Goal: Task Accomplishment & Management: Manage account settings

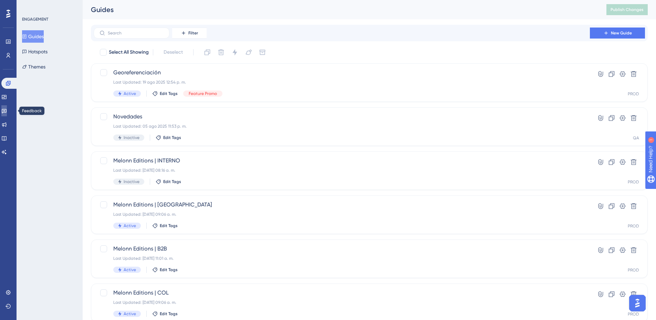
drag, startPoint x: 9, startPoint y: 113, endPoint x: 83, endPoint y: 100, distance: 75.1
click at [7, 113] on icon at bounding box center [4, 111] width 6 height 6
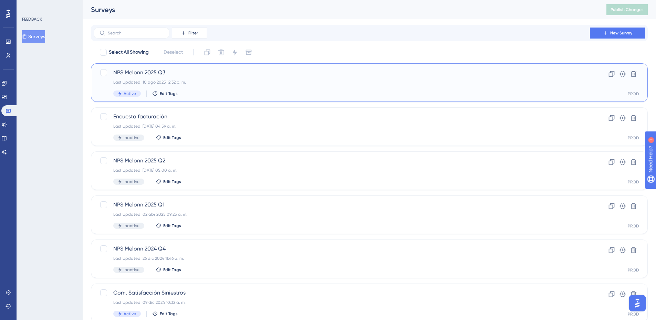
click at [234, 92] on div "Active Edit Tags" at bounding box center [341, 94] width 457 height 6
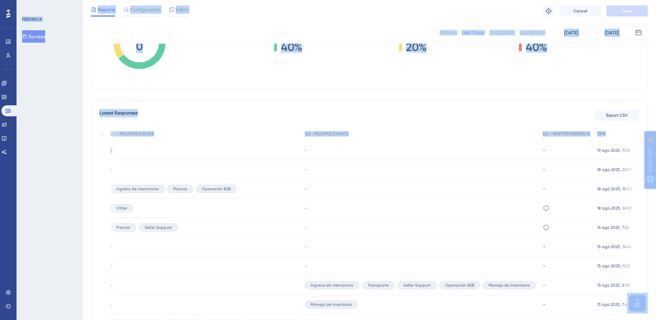
scroll to position [0, 64]
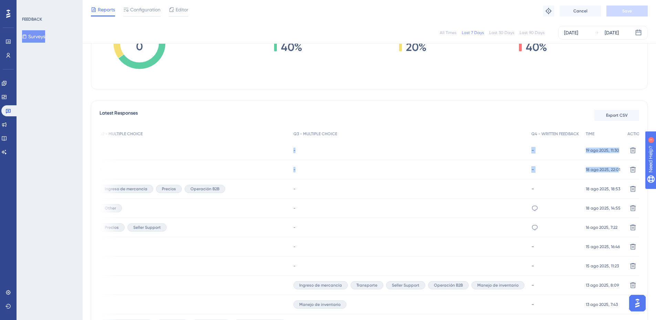
drag, startPoint x: 398, startPoint y: 154, endPoint x: 607, endPoint y: 168, distance: 210.0
click at [575, 168] on div "USER ID Q1 - NPS RATING Q2 - MULTIPLE CHOICE Q3 - MULTIPLE CHOICE Q4 - WRITTEN …" at bounding box center [304, 230] width 539 height 207
click at [434, 101] on div "Latest Responses Export CSV USER ID Q1 - NPS RATING Q2 - MULTIPLE CHOICE Q3 - M…" at bounding box center [369, 225] width 557 height 250
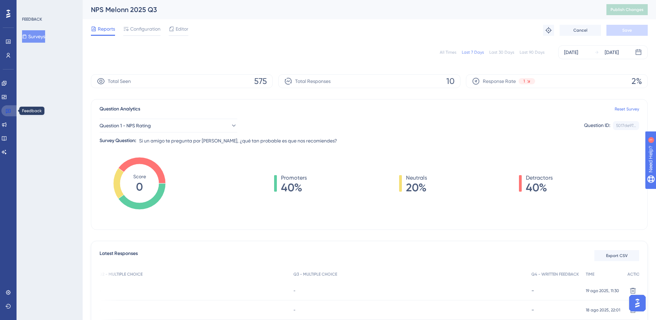
drag, startPoint x: 10, startPoint y: 111, endPoint x: 75, endPoint y: 54, distance: 87.3
click at [10, 111] on icon at bounding box center [9, 111] width 6 height 6
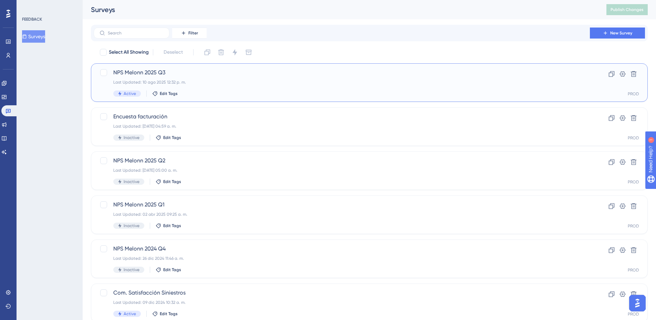
click at [283, 94] on div "Active Edit Tags" at bounding box center [341, 94] width 457 height 6
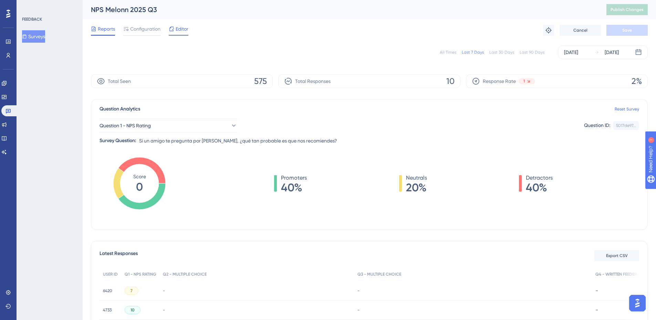
click at [172, 29] on icon at bounding box center [172, 29] width 6 height 6
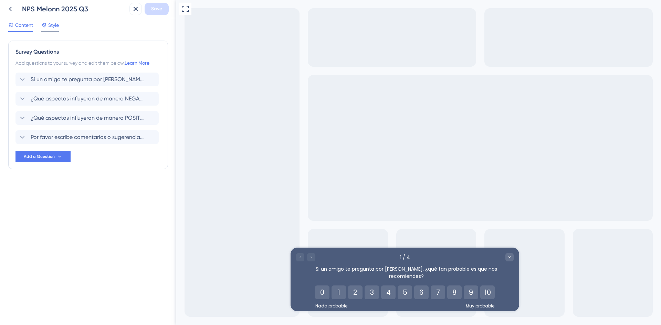
click at [57, 21] on span "Style" at bounding box center [53, 25] width 11 height 8
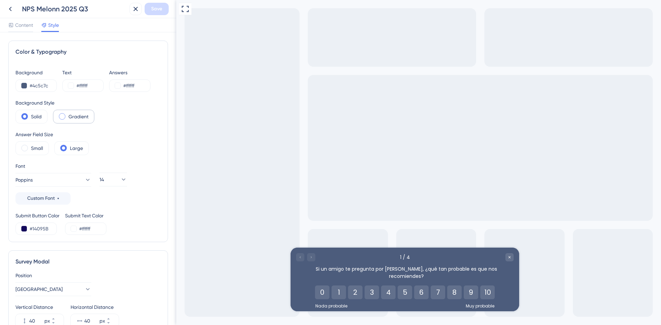
click at [75, 116] on label "Gradient" at bounding box center [78, 117] width 20 height 8
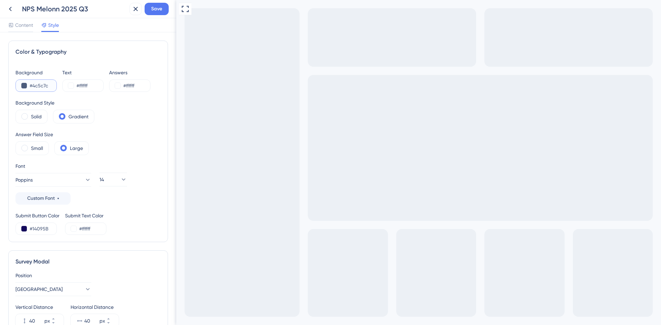
click at [29, 82] on div "#4c5c7c" at bounding box center [35, 86] width 41 height 12
click at [24, 83] on button at bounding box center [24, 86] width 6 height 6
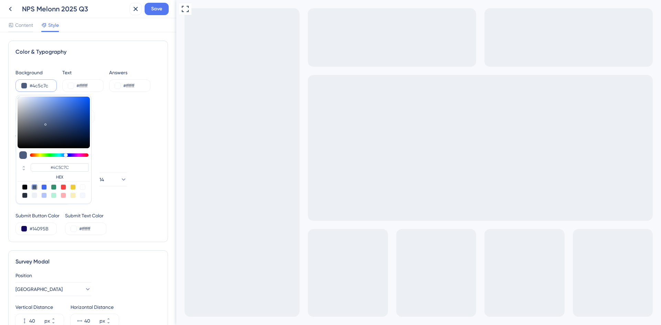
click at [42, 186] on div at bounding box center [44, 187] width 6 height 6
type input "#4169f0"
type input "#4169F0"
type input "#304db1"
type input "#304DB1"
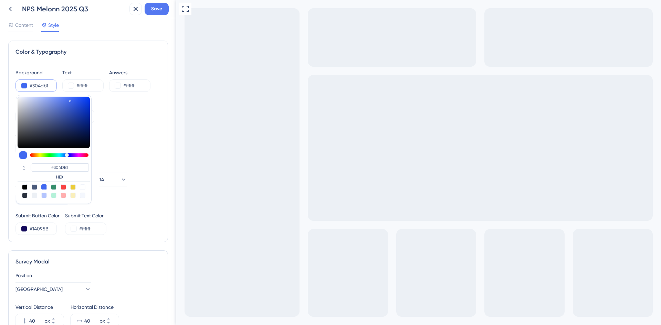
type input "#2f4cb1"
type input "#2F4CB1"
type input "#123bca"
type input "#123BCA"
type input "#0034e9"
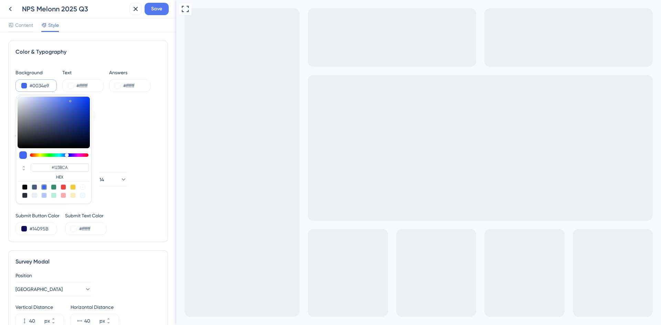
type input "#0034E9"
type input "#0034eb"
type input "#0034EB"
drag, startPoint x: 70, startPoint y: 113, endPoint x: 94, endPoint y: 101, distance: 26.2
click at [94, 101] on div "Background #0034eb #0034EB HEX Text #ffffff Answers #ffffff Background Style So…" at bounding box center [87, 151] width 145 height 167
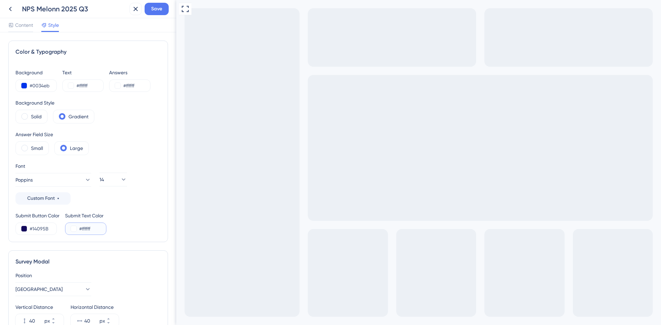
click at [71, 229] on button at bounding box center [74, 229] width 6 height 6
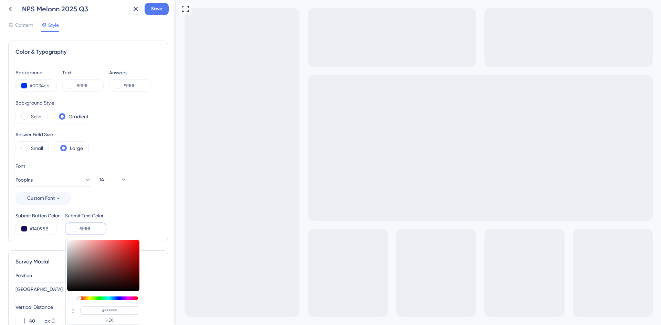
type input "#b39191"
type input "#B39191"
type input "#8d7a7a"
type input "#8D7A7A"
type input "#333333"
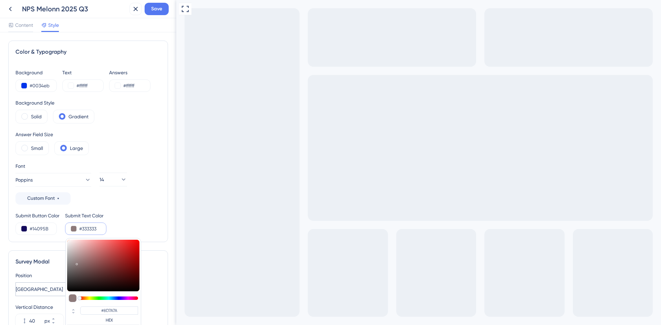
type input "#333333"
type input "#020202"
type input "#000000"
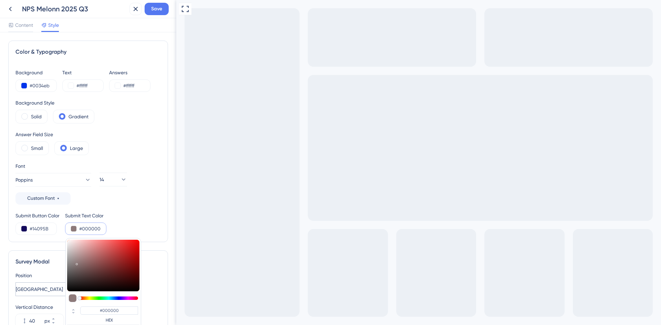
drag, startPoint x: 81, startPoint y: 255, endPoint x: 62, endPoint y: 294, distance: 42.9
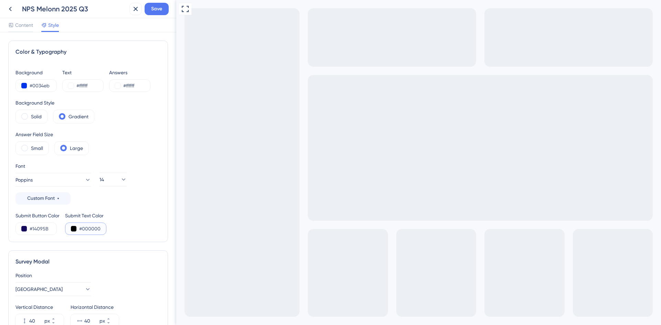
click at [74, 227] on button at bounding box center [74, 229] width 6 height 6
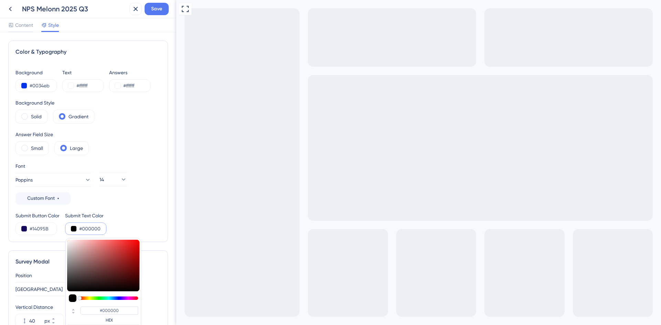
type input "#ecc5c5"
type input "#ECC5C5"
type input "#ffeaea"
type input "#FFEAEA"
type input "#ffffff"
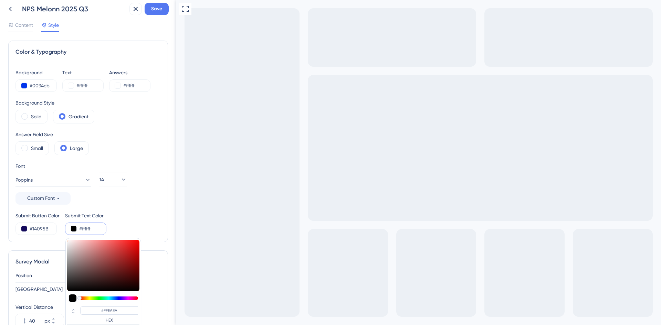
type input "#FFFFFF"
click at [62, 229] on div "Submit Button Color #14095B Submit Text Color #ffffff #FFFFFF HEX" at bounding box center [87, 223] width 145 height 23
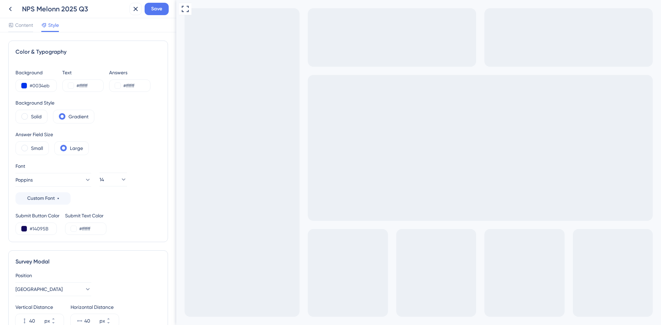
click at [155, 200] on div "Font Poppins Custom Font 14" at bounding box center [87, 183] width 145 height 43
click at [23, 116] on span at bounding box center [24, 116] width 7 height 7
click at [30, 114] on input "radio" at bounding box center [30, 114] width 0 height 0
click at [76, 118] on label "Gradient" at bounding box center [78, 117] width 20 height 8
click at [34, 149] on label "Small" at bounding box center [37, 148] width 12 height 8
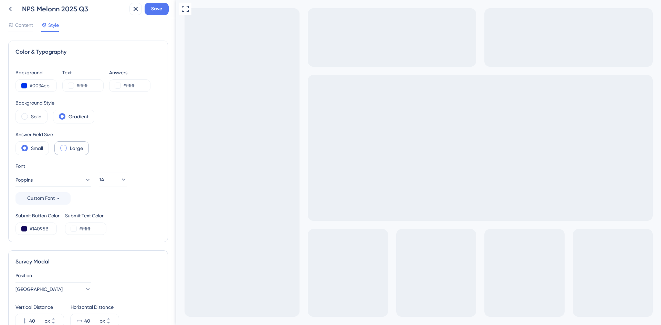
click at [70, 148] on label "Large" at bounding box center [76, 148] width 13 height 8
click at [73, 84] on button at bounding box center [71, 86] width 6 height 6
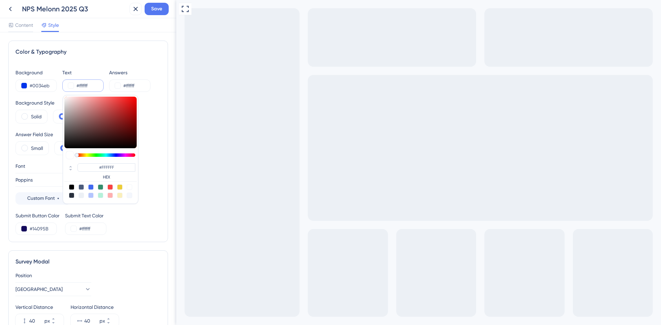
type input "#7e5f5f"
type input "#7E5F5F"
click at [56, 109] on div "Background #0034eb Text #c3c3c3 #C3C3C3 HEX Answers #ffffff Background Style So…" at bounding box center [87, 151] width 145 height 167
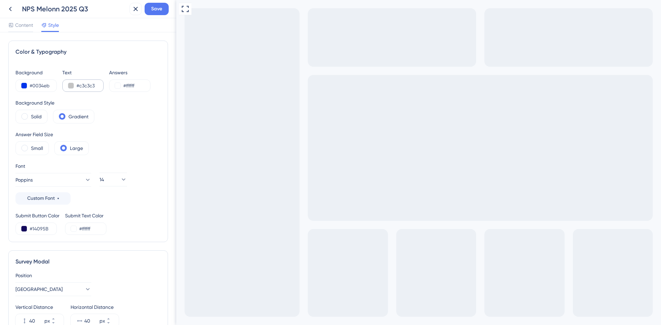
click at [74, 88] on div "#c3c3c3" at bounding box center [82, 86] width 41 height 12
click at [70, 87] on button at bounding box center [71, 86] width 6 height 6
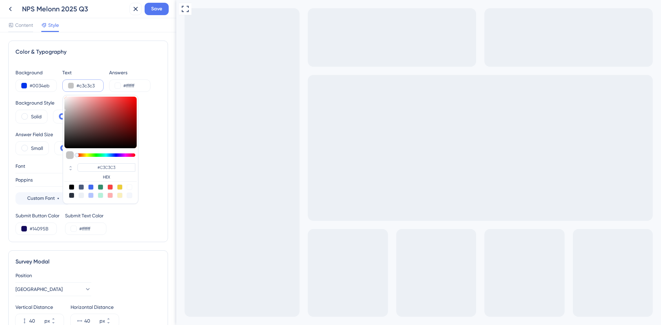
type input "#3b3636"
type input "#3B3636"
type input "#3a3535"
type input "#3A3535"
type input "#1b1a1a"
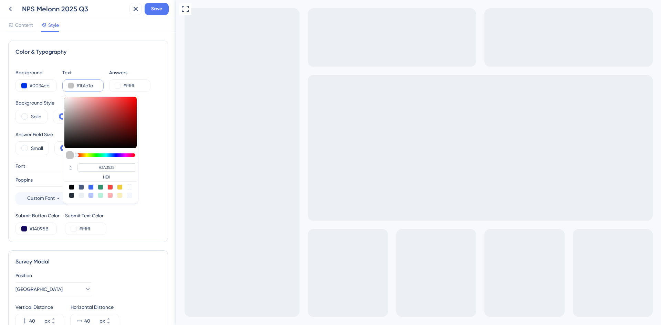
type input "#1B1A1A"
type input "#131212"
type input "#0c0c0c"
type input "#0C0C0C"
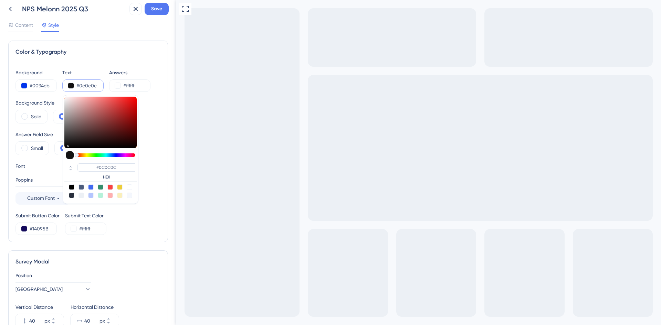
type input "#050505"
type input "#000000"
drag, startPoint x: 71, startPoint y: 136, endPoint x: 57, endPoint y: 153, distance: 22.3
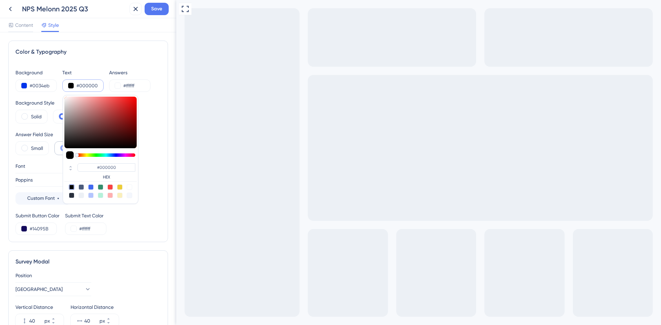
click at [57, 153] on div "Background #0034eb Text #000000 #000000 HEX Answers #ffffff Background Style So…" at bounding box center [87, 151] width 145 height 167
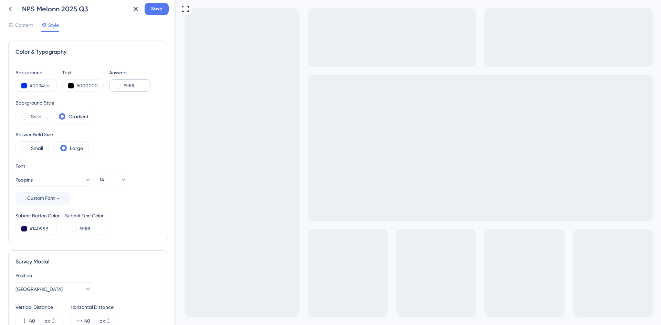
click at [120, 86] on div "#ffffff" at bounding box center [129, 86] width 41 height 12
click at [117, 86] on button at bounding box center [118, 86] width 6 height 6
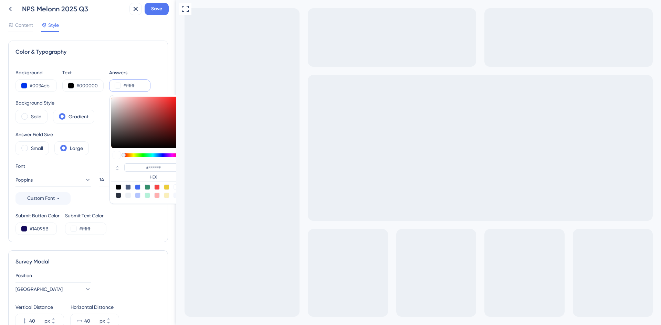
type input "#3d3636"
type input "#3D3636"
type input "#363333"
type input "#131313"
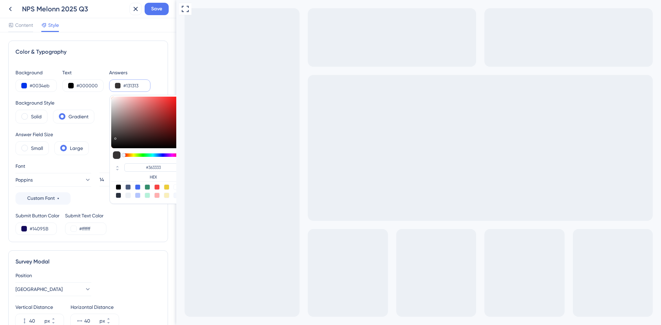
type input "#131313"
type input "#000000"
drag, startPoint x: 112, startPoint y: 140, endPoint x: 101, endPoint y: 149, distance: 13.9
click at [101, 149] on div "Background #0034eb Text #000000 Answers #000000 #000000 HEX Background Style So…" at bounding box center [87, 151] width 145 height 167
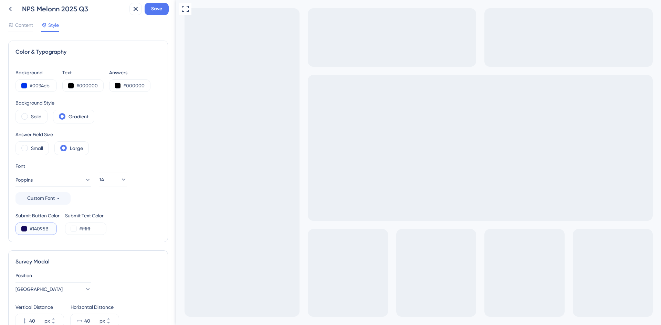
drag, startPoint x: 49, startPoint y: 230, endPoint x: 12, endPoint y: 224, distance: 36.8
click at [12, 224] on div "Color & Typography Background #0034eb Text #000000 Answers #000000 Background S…" at bounding box center [88, 142] width 160 height 202
paste input "80B5C"
click at [148, 219] on div "Submit Button Color #180B5C Submit Text Color #ffffff" at bounding box center [87, 223] width 145 height 23
click at [24, 231] on button at bounding box center [24, 229] width 6 height 6
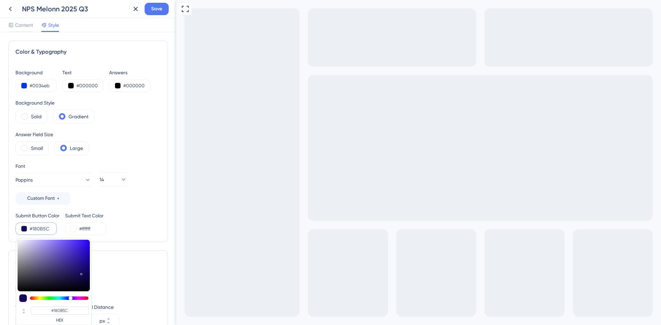
type input "#6452be"
type input "#413097"
type input "#7563d1"
type input "#7563D1"
type input "#7663d3"
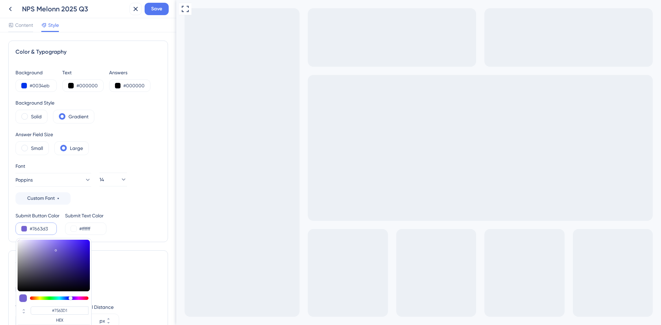
type input "#7663D3"
drag, startPoint x: 56, startPoint y: 249, endPoint x: 129, endPoint y: 269, distance: 75.9
click at [56, 249] on div at bounding box center [54, 266] width 72 height 52
type input "#7562d3"
type input "#7562D3"
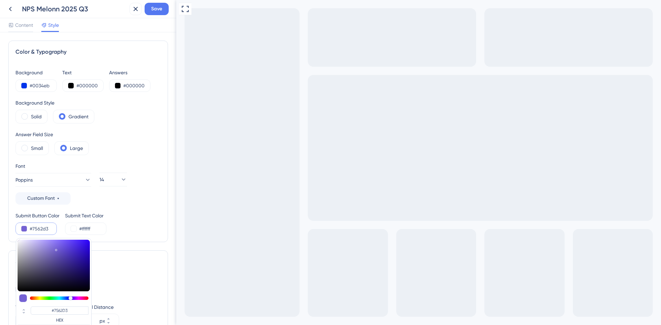
type input "#765dee"
type input "#6D54E6"
type input "#7e66f3"
type input "#765DEE"
type input "#9782fd"
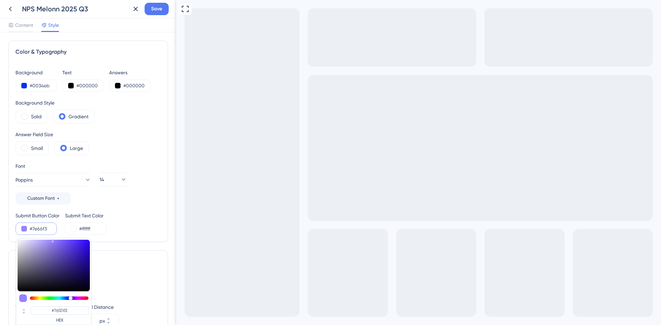
type input "#7E66F3"
type input "#9985fd"
type input "#9985FD"
type input "#9a86fd"
type input "#9A86FD"
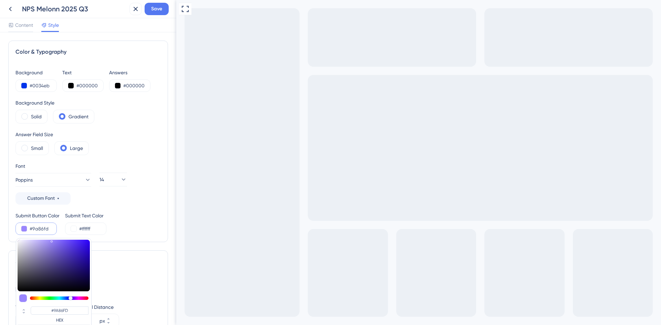
click at [52, 240] on div at bounding box center [54, 266] width 72 height 52
click at [99, 211] on div "Background #0034eb Text #000000 Answers #000000 Background Style Solid Gradient…" at bounding box center [87, 151] width 145 height 167
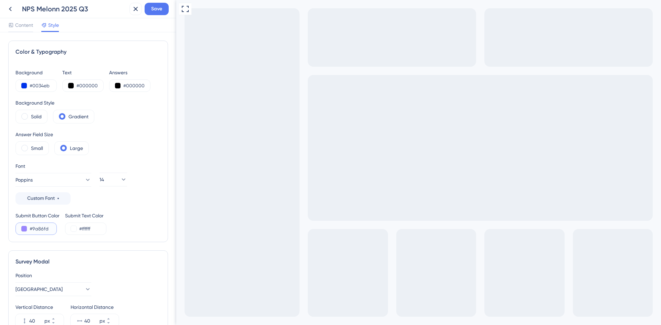
click at [23, 228] on button at bounding box center [24, 229] width 6 height 6
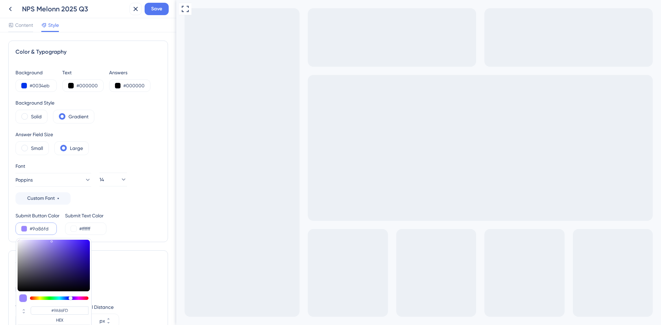
click at [108, 217] on div "Submit Button Color #9a86fd #9A86FD HEX Submit Text Color #ffffff" at bounding box center [87, 223] width 145 height 23
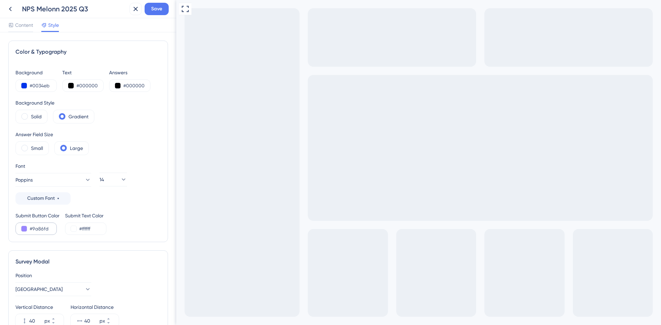
click at [19, 228] on div "#9a86fd" at bounding box center [35, 229] width 41 height 12
click at [25, 227] on button at bounding box center [24, 229] width 6 height 6
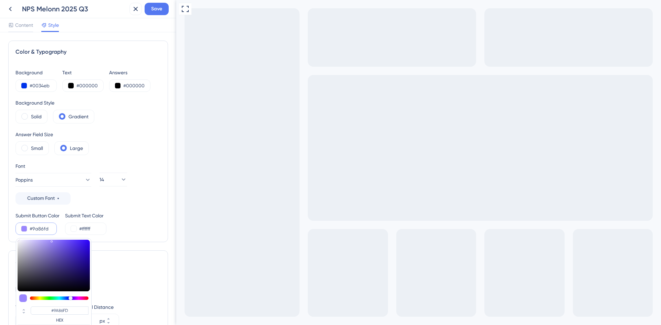
type input "#000000"
type input "#3C3C3F"
click at [5, 296] on div "Color & Typography Background #0034eb Text #000000 Answers #000000 Background S…" at bounding box center [88, 178] width 176 height 293
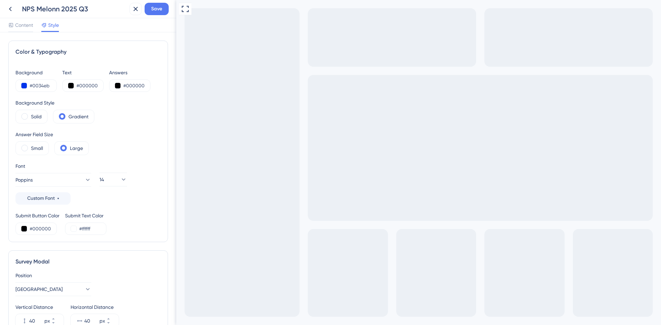
click at [126, 210] on div "Background #0034eb Text #000000 Answers #000000 Background Style Solid Gradient…" at bounding box center [87, 151] width 145 height 167
click at [116, 85] on button at bounding box center [118, 86] width 6 height 6
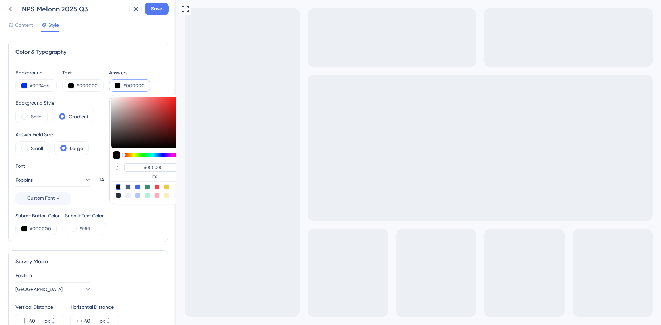
click at [107, 53] on div "Color & Typography" at bounding box center [87, 52] width 145 height 8
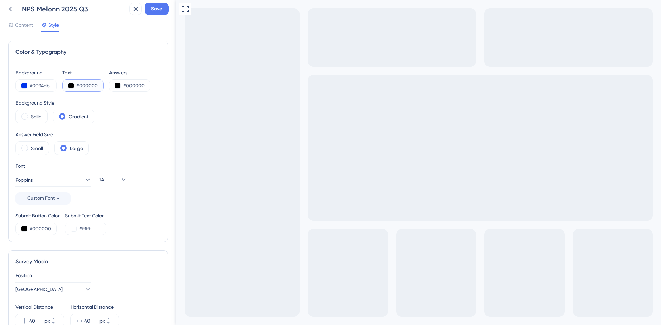
click at [69, 86] on button at bounding box center [71, 86] width 6 height 6
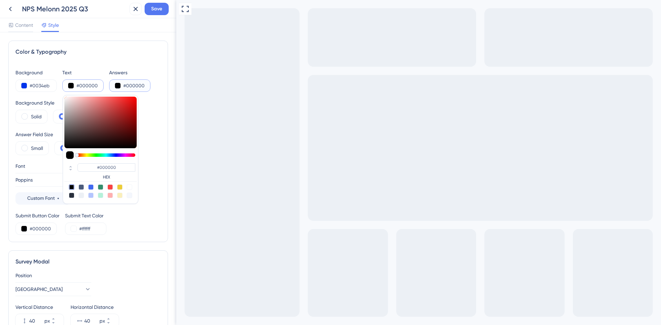
click at [118, 87] on button at bounding box center [118, 86] width 6 height 6
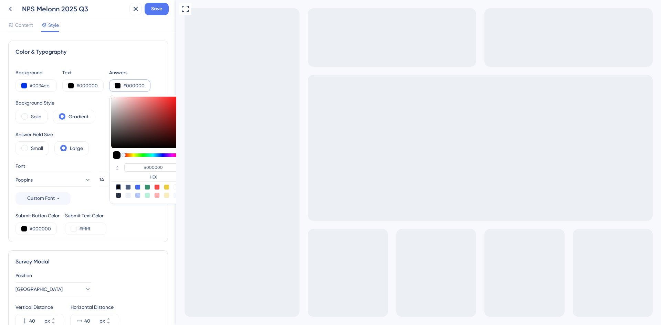
type input "#ccc4c4"
type input "#D3B6B6"
type input "#ccc7c7"
type input "#CCC7C7"
type input "#ccc9c9"
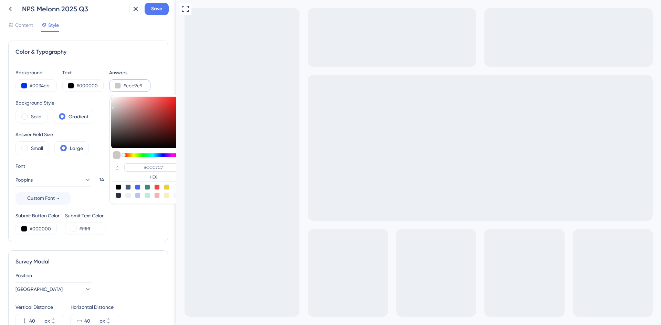
type input "#CCC9C9"
drag, startPoint x: 121, startPoint y: 106, endPoint x: 112, endPoint y: 107, distance: 9.1
click at [112, 107] on div at bounding box center [147, 123] width 72 height 52
click at [138, 187] on div at bounding box center [138, 187] width 6 height 6
type input "#4169f0"
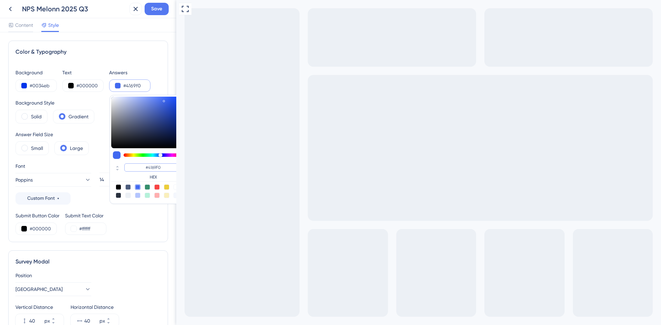
drag, startPoint x: 163, startPoint y: 168, endPoint x: 141, endPoint y: 167, distance: 21.4
click at [141, 167] on input "#4169F0" at bounding box center [153, 167] width 58 height 8
paste input "180B5C"
type input "#180B5C"
type input "#180b5c"
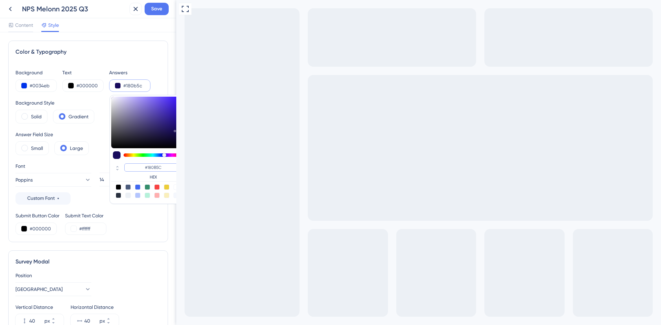
type input "#180B5C"
type input "#dcd6f8"
type input "#D2CBF5"
type input "#ded8f8"
type input "#DED8F8"
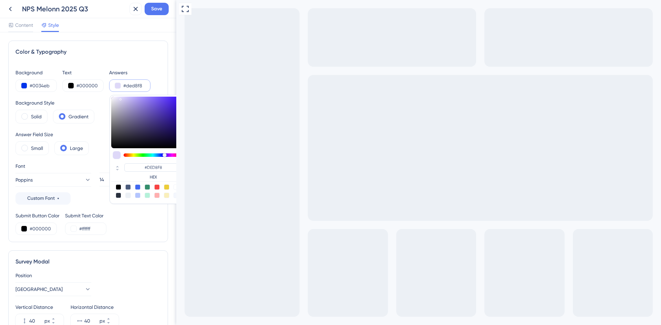
type input "#e9e4ff"
type input "#E9E4FF"
type input "#ded7ff"
type input "#DED7FF"
click at [123, 96] on div "#DED7FF HEX" at bounding box center [147, 149] width 76 height 109
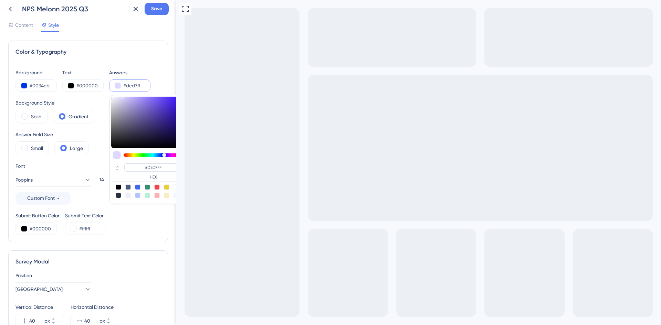
click at [130, 98] on div at bounding box center [147, 123] width 72 height 52
type input "#c1b6f6"
type input "#C1B6F6"
type input "#b1a3f6"
type input "#B3A6F6"
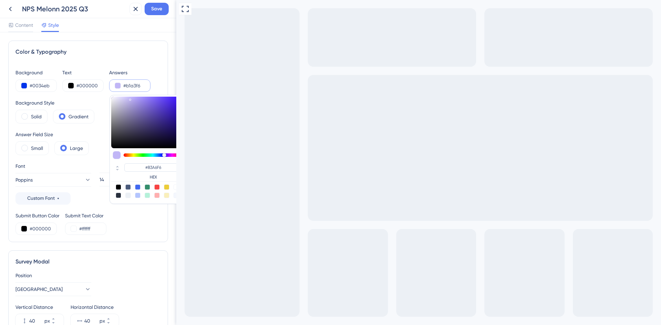
type input "#9f8df8"
type input "#B1A3F6"
type input "#8b75f8"
type input "#8B75F8"
type input "#8b75fa"
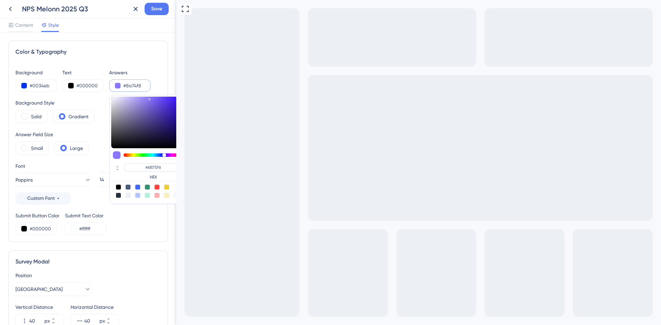
type input "#8A74F8"
type input "#8c75fc"
type input "#8B75FA"
type input "#8b74fc"
type input "#8C75FC"
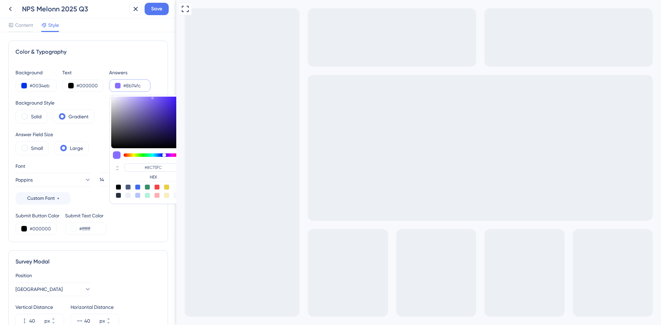
type input "#866dff"
type input "#866DFF"
type input "#836aff"
type input "#846BFF"
type input "#7d62ff"
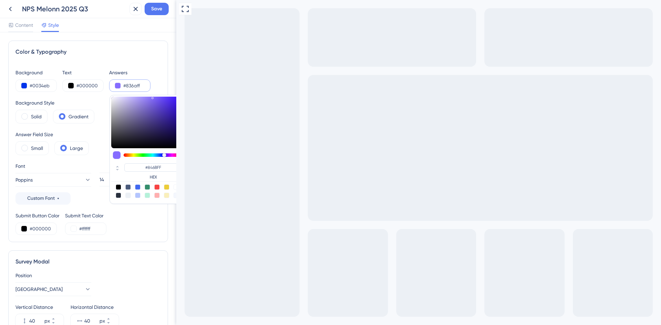
type input "#836AFF"
type input "#7154ff"
type input "#7154FF"
type input "#6d4fff"
type input "#7053FF"
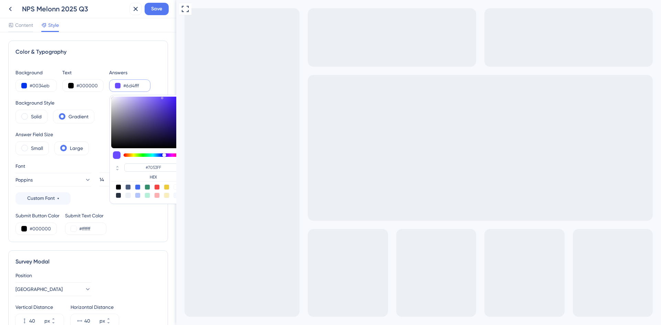
type input "#6a4bff"
type input "#6A4BFF"
drag, startPoint x: 135, startPoint y: 98, endPoint x: 162, endPoint y: 96, distance: 27.3
click at [162, 96] on div "#6A4BFF HEX" at bounding box center [147, 149] width 76 height 109
click at [161, 78] on div "Color & Typography Background #0034eb Text #000000 Answers #6a4bff #6A4BFF HEX …" at bounding box center [88, 142] width 160 height 202
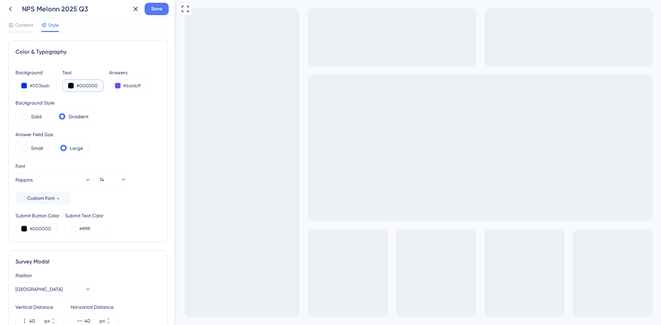
click at [69, 87] on button at bounding box center [71, 86] width 6 height 6
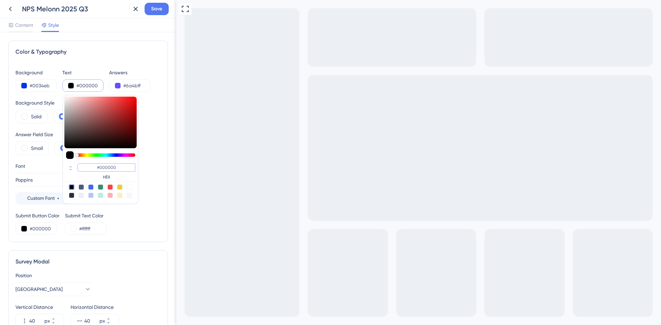
drag, startPoint x: 117, startPoint y: 170, endPoint x: 62, endPoint y: 170, distance: 55.4
click at [62, 170] on div "Background #0034eb Text #000000 #000000 HEX Answers #6a4bff Background Style So…" at bounding box center [87, 151] width 145 height 167
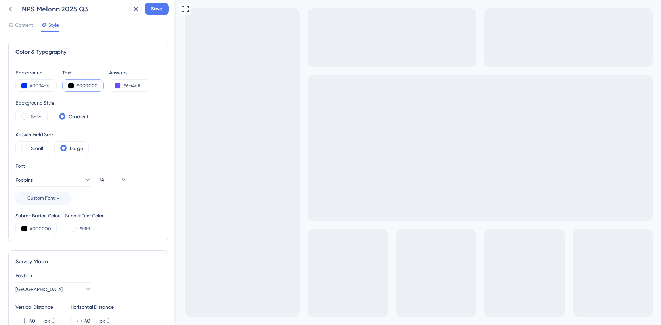
click at [70, 85] on button at bounding box center [71, 86] width 6 height 6
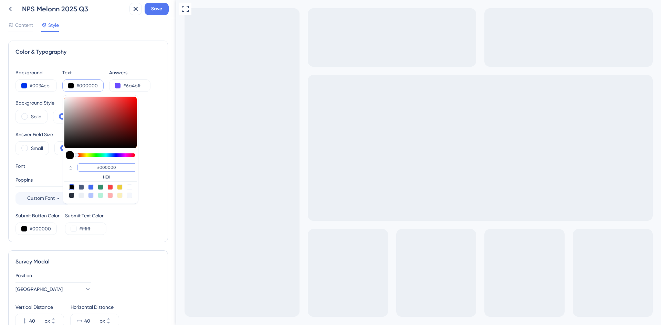
drag, startPoint x: 114, startPoint y: 168, endPoint x: 95, endPoint y: 168, distance: 19.6
click at [95, 168] on input "#000000" at bounding box center [106, 167] width 58 height 8
paste input "180B5C"
type input "#180B5C"
type input "#180b5c"
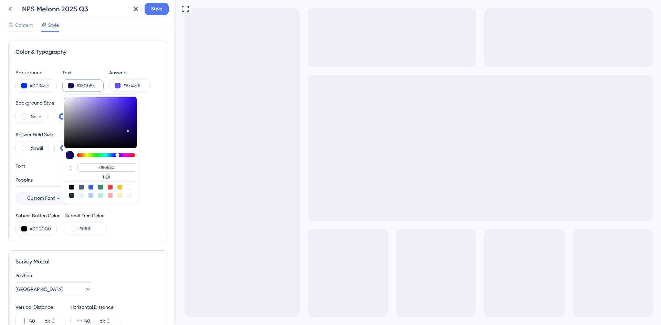
click at [146, 167] on div "Font Poppins Custom Font 14" at bounding box center [87, 183] width 145 height 43
click at [153, 144] on div "Answer Field Size Small Large" at bounding box center [87, 142] width 145 height 25
click at [88, 65] on div "Color & Typography Background #0034eb Text #180b5c #180B5C HEX Answers #6a4bff …" at bounding box center [88, 142] width 160 height 202
click at [116, 47] on div "Color & Typography Background #0034eb Text #180b5c #180B5C HEX Answers #6a4bff …" at bounding box center [88, 142] width 160 height 202
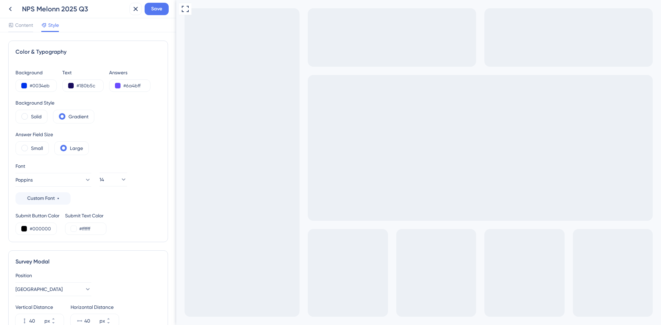
click at [103, 66] on div "Color & Typography Background #0034eb Text #180b5c Answers #6a4bff Background S…" at bounding box center [88, 142] width 160 height 202
click at [24, 83] on button at bounding box center [24, 86] width 6 height 6
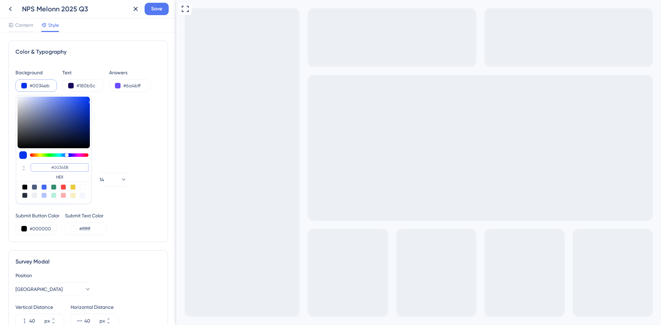
drag, startPoint x: 73, startPoint y: 167, endPoint x: 35, endPoint y: 165, distance: 37.9
click at [35, 165] on input "#0034EB" at bounding box center [60, 167] width 58 height 8
paste input "180B5C"
type input "#180B5C"
type input "#180b5c"
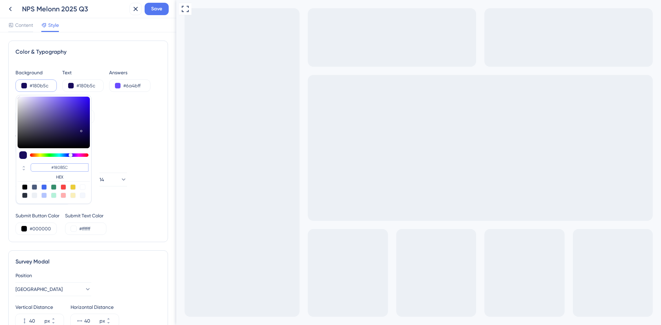
type input "#180B5C"
type input "#4e3bb3"
type input "#4D3AB1"
type input "#543fc2"
type input "#543FC2"
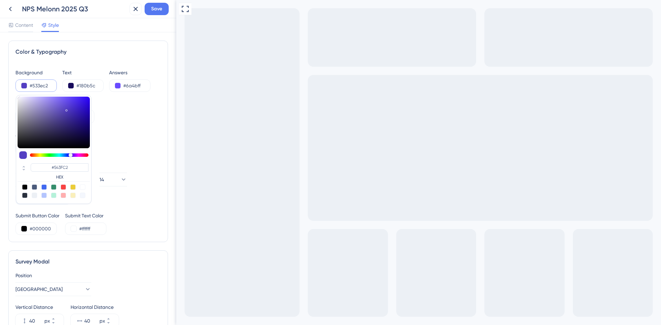
type input "#462cd1"
type input "#533EC2"
type input "#4428d4"
type input "#462CD1"
type input "#4629db"
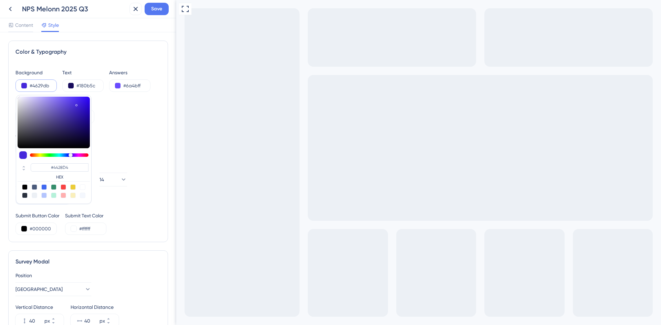
type input "#4629DB"
type input "#3715e7"
type input "#4528DD"
type input "#310deb"
type input "#310DEB"
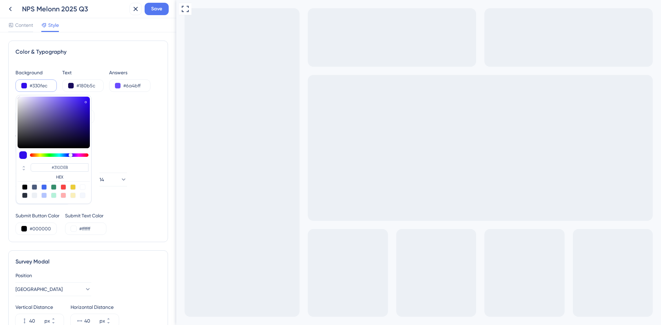
type input "#3713f0"
type input "#330FEC"
type input "#3915f1"
type input "#3713F0"
type input "#3a16f3"
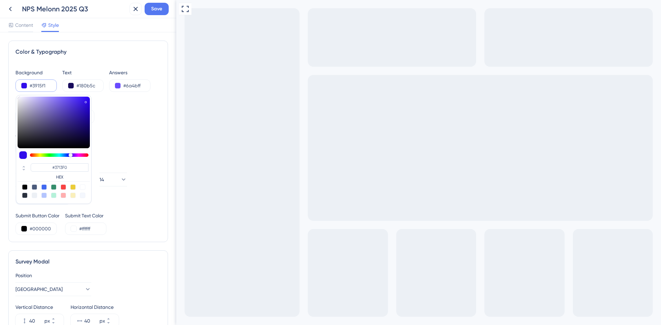
type input "#3915F1"
type input "#3e1af6"
type input "#3A16F3"
type input "#3f1bf8"
type input "#3F1BF8"
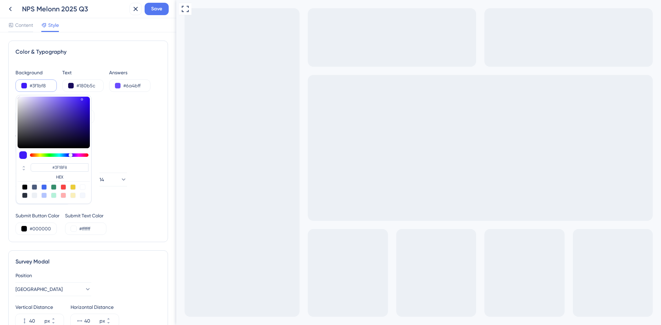
drag, startPoint x: 66, startPoint y: 109, endPoint x: 82, endPoint y: 98, distance: 19.0
click at [82, 98] on div at bounding box center [54, 123] width 72 height 52
click at [45, 186] on div at bounding box center [44, 187] width 6 height 6
type input "#4169f0"
type input "#4169F0"
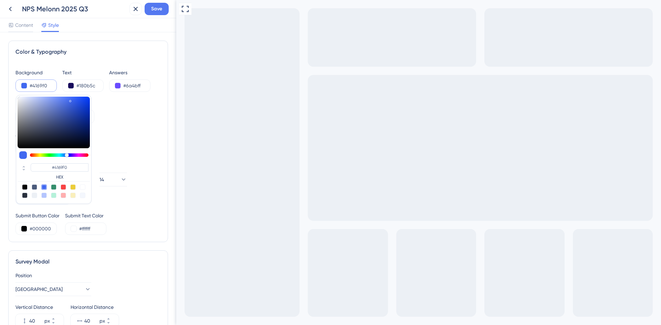
click at [80, 100] on div at bounding box center [54, 123] width 72 height 52
type input "#2150ee"
type input "#2150EE"
click at [84, 99] on div at bounding box center [54, 123] width 72 height 52
type input "#1548f3"
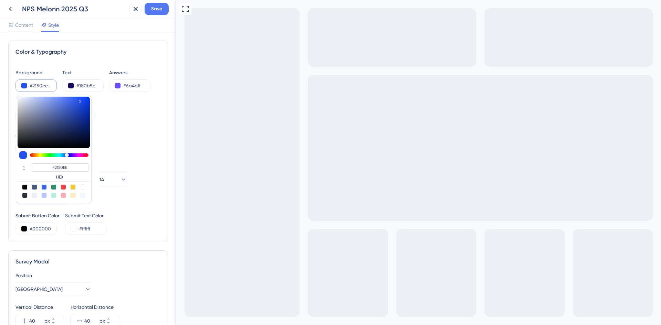
type input "#1548F3"
click at [90, 103] on div at bounding box center [54, 123] width 72 height 52
type input "#0033df"
type input "#0033DF"
drag, startPoint x: 75, startPoint y: 165, endPoint x: 26, endPoint y: 168, distance: 49.3
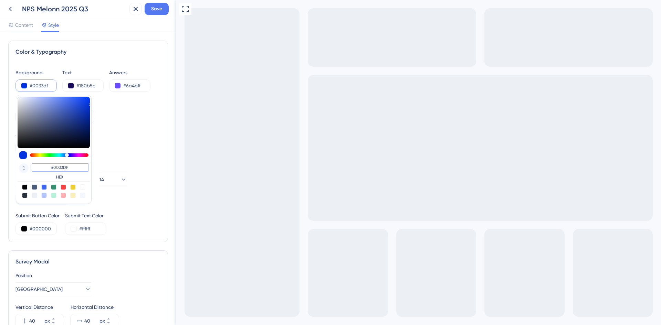
click at [26, 168] on div "#0033DF HEX" at bounding box center [54, 172] width 72 height 20
click at [158, 118] on div "Color & Typography Background #0033df #0033DF HEX Text #180b5c Answers #6a4bff …" at bounding box center [88, 142] width 160 height 202
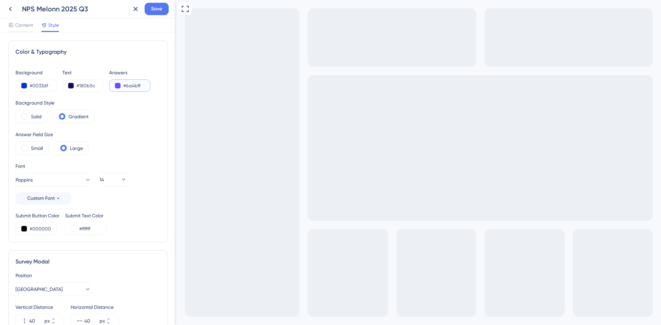
click at [126, 84] on input "#6a4bff" at bounding box center [137, 86] width 28 height 8
drag, startPoint x: 139, startPoint y: 85, endPoint x: 112, endPoint y: 85, distance: 26.8
click at [112, 85] on div "#6a4bff" at bounding box center [129, 86] width 41 height 12
paste input "0033DF"
type input "#0033DF"
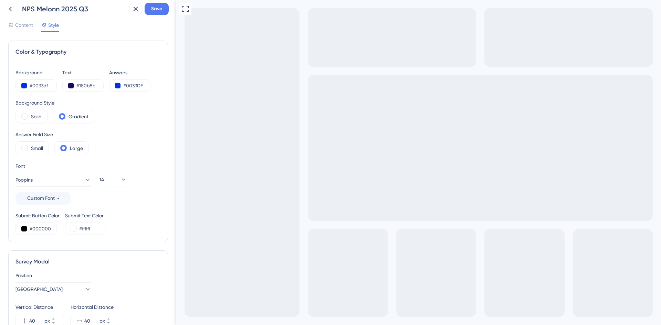
click at [121, 116] on div "Background Style Solid Gradient" at bounding box center [87, 111] width 145 height 25
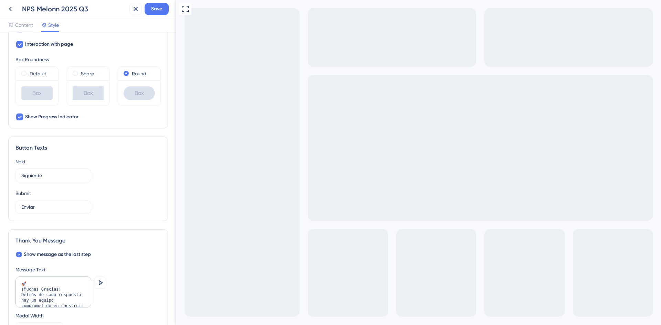
scroll to position [364, 0]
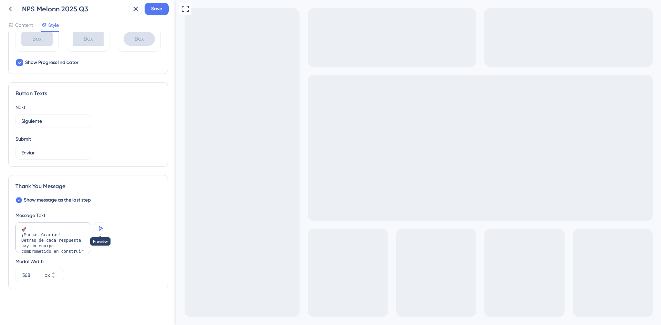
click at [105, 226] on button at bounding box center [100, 228] width 12 height 12
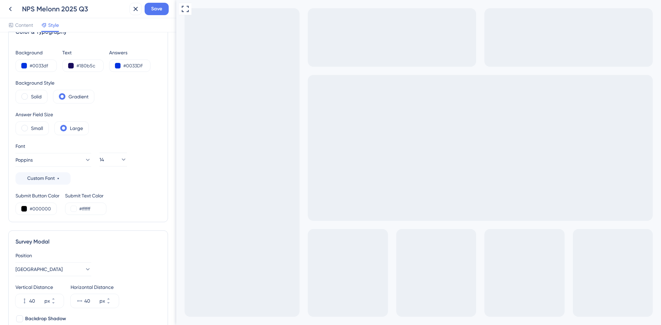
scroll to position [0, 0]
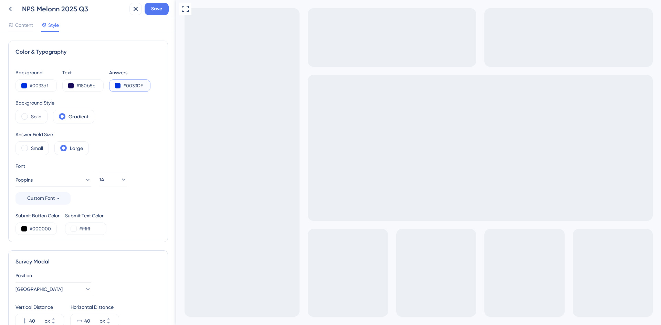
click at [117, 84] on button at bounding box center [118, 86] width 6 height 6
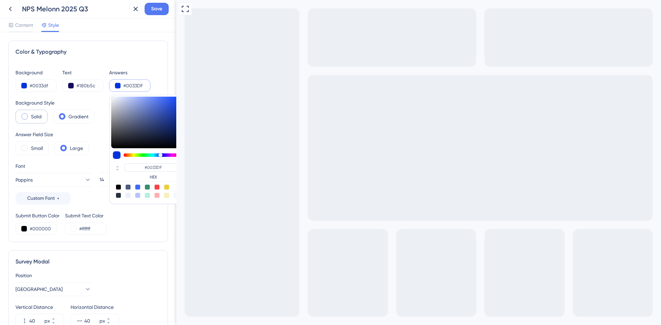
click at [35, 118] on label "Solid" at bounding box center [36, 117] width 11 height 8
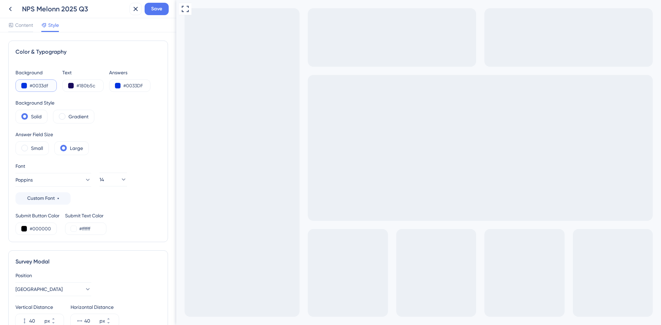
click at [39, 88] on input "#0033df" at bounding box center [44, 86] width 28 height 8
click at [22, 87] on button at bounding box center [24, 86] width 6 height 6
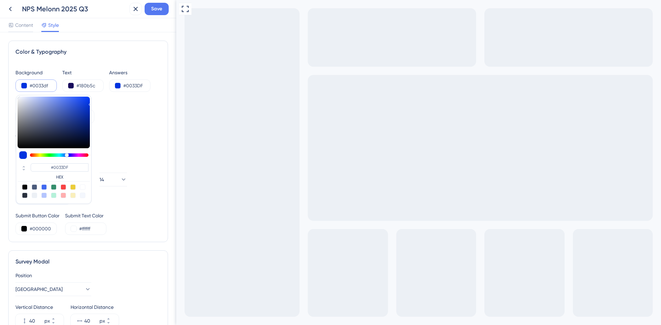
click at [43, 97] on div at bounding box center [54, 123] width 72 height 52
type input "#a2b6fc"
type input "#A2B6FC"
click at [28, 105] on div at bounding box center [54, 123] width 72 height 52
type input "#b8bfd8"
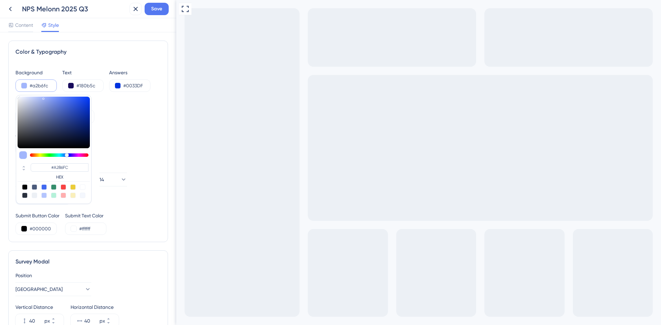
type input "#B8BFD8"
click at [56, 121] on div at bounding box center [54, 123] width 72 height 52
type input "#3f4e85"
type input "#3F4E85"
click at [65, 108] on div at bounding box center [54, 123] width 72 height 52
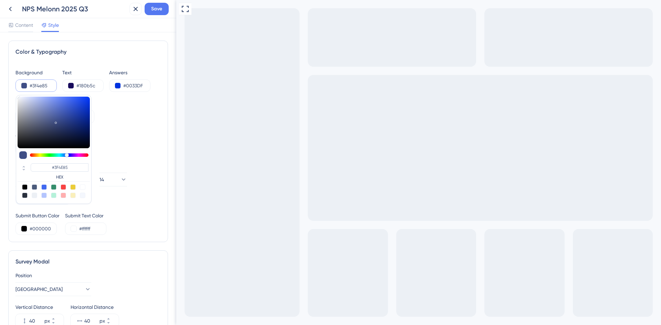
type input "#4460c9"
type input "#4460C9"
click at [114, 113] on div "Background Style Solid Gradient" at bounding box center [87, 111] width 145 height 25
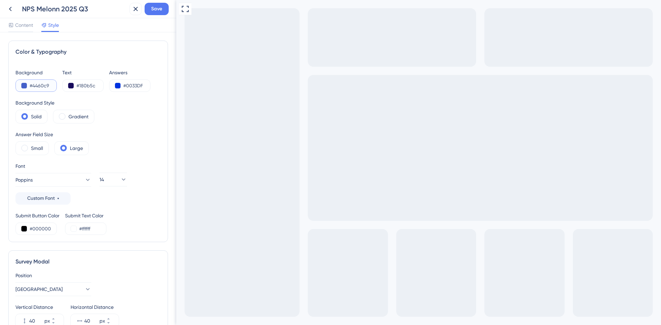
drag, startPoint x: 51, startPoint y: 85, endPoint x: 15, endPoint y: 86, distance: 36.5
click at [15, 86] on div "Color & Typography Background #4460c9 Text #180b5c Answers #0033DF Background S…" at bounding box center [88, 142] width 160 height 202
paste input "0033DF"
click at [85, 88] on input "#180b5c" at bounding box center [90, 86] width 28 height 8
drag, startPoint x: 95, startPoint y: 87, endPoint x: 75, endPoint y: 87, distance: 20.0
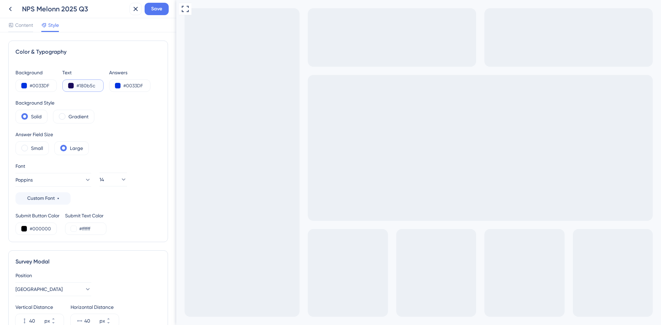
click at [75, 87] on div "#180b5c" at bounding box center [82, 86] width 41 height 12
click at [32, 88] on input "#0033DF" at bounding box center [44, 86] width 28 height 8
click at [48, 87] on input "#0033DF" at bounding box center [44, 86] width 28 height 8
drag, startPoint x: 50, startPoint y: 86, endPoint x: 21, endPoint y: 85, distance: 28.9
click at [21, 85] on div "#0033DF" at bounding box center [35, 86] width 41 height 12
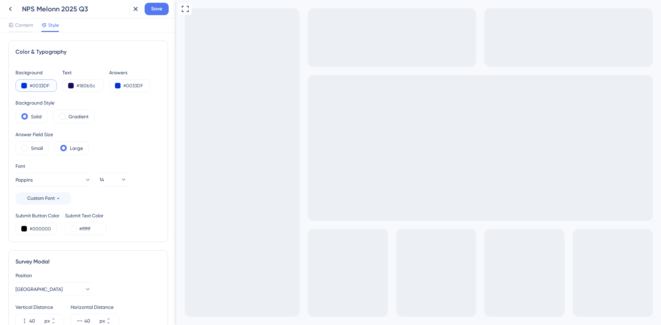
paste input "180B5C"
type input "#180B5C"
click at [87, 89] on input "#180b5c" at bounding box center [90, 86] width 28 height 8
click at [74, 86] on div "#180b5c" at bounding box center [82, 86] width 41 height 12
click at [71, 85] on button at bounding box center [71, 86] width 6 height 6
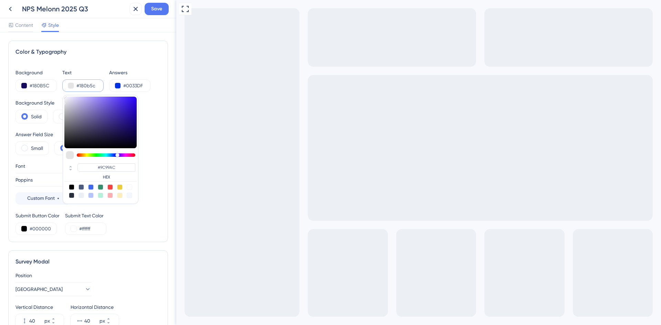
type input "#e4e4e4"
type input "#9C99AC"
type input "#ffffff"
type input "#FFFFFF"
click at [54, 92] on div "Background #180B5C Text #ffffff #FFFFFF HEX Answers #0033DF Background Style So…" at bounding box center [87, 151] width 145 height 167
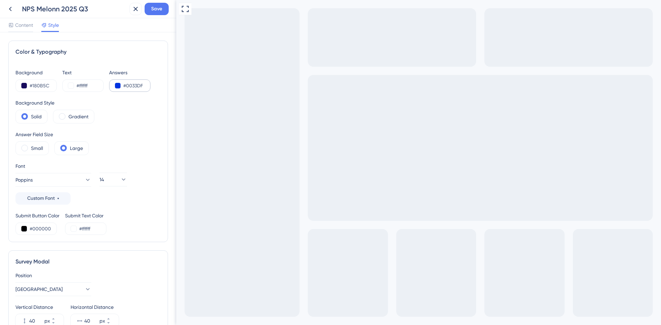
click at [114, 90] on div "#0033DF" at bounding box center [129, 86] width 41 height 12
click at [116, 85] on button at bounding box center [118, 86] width 6 height 6
click at [118, 87] on button at bounding box center [118, 86] width 6 height 6
click at [118, 85] on button at bounding box center [118, 86] width 6 height 6
click at [136, 85] on input "#0033DF" at bounding box center [137, 86] width 28 height 8
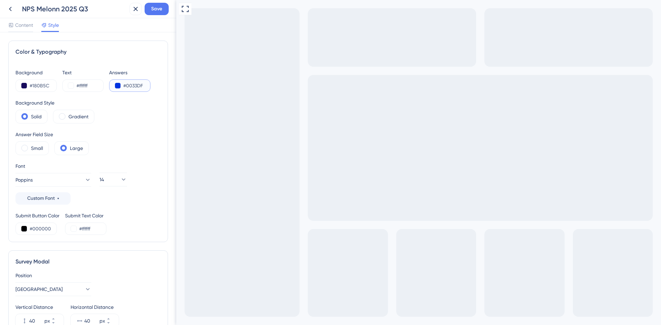
click at [119, 84] on button at bounding box center [118, 86] width 6 height 6
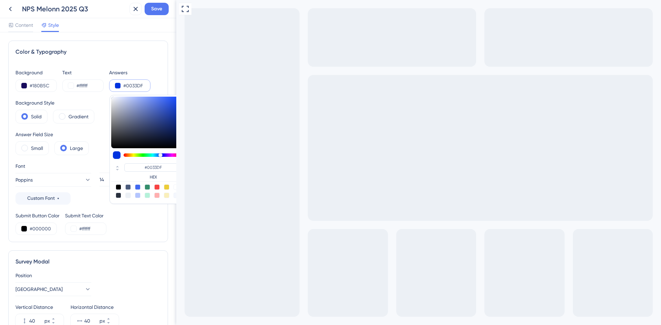
type input "#dee1e7"
type input "#B4BCD4"
type input "#e7e9ec"
type input "#E7E9EC"
type input "#e8eaec"
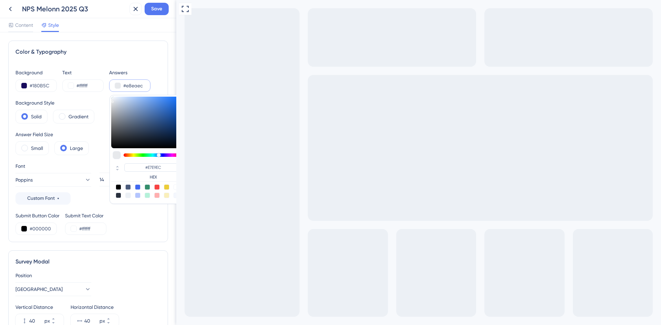
type input "#E8EAEC"
type input "#e6e6e6"
type input "#E6E6E6"
type input "#e4e4e4"
type input "#E4E4E4"
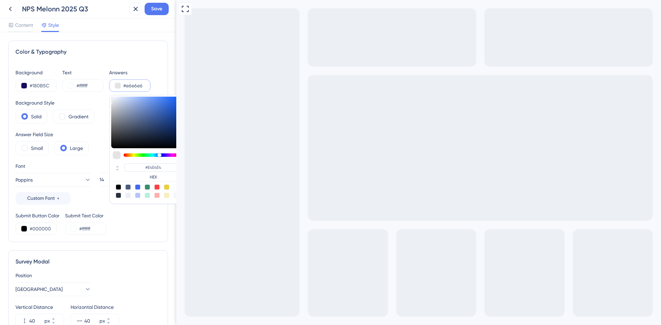
type input "#f6f8fa"
type input "#E6E6E6"
type input "#f8fbfd"
type input "#F6F8FA"
type input "#f5fafd"
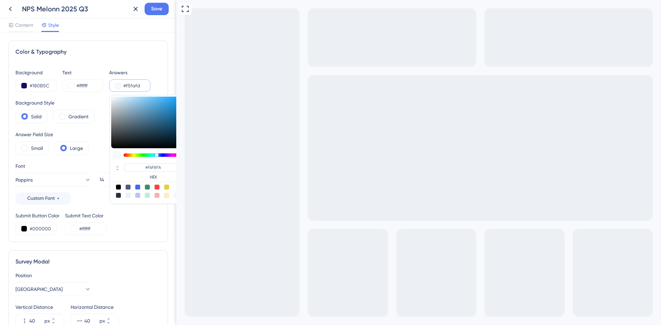
type input "#F8FBFD"
type input "#f1f9fd"
type input "#F5FAFD"
type input "#ecf9ff"
type input "#ECF9FF"
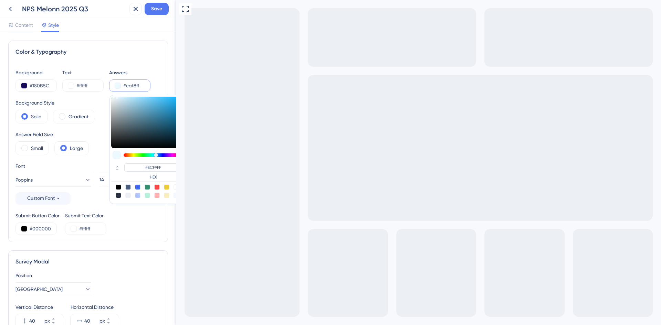
type input "#e8f7ff"
type input "#E8F7FF"
type input "#e2f5ff"
type input "#E7F7FF"
type input "#dcf3ff"
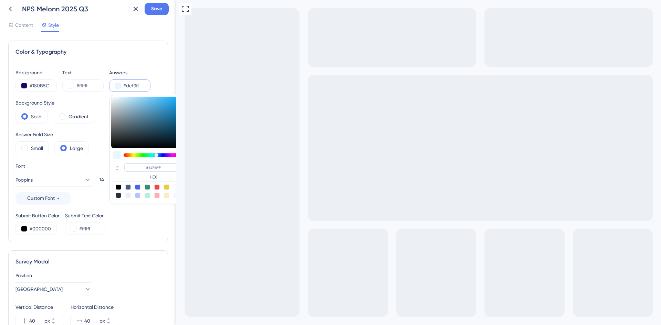
type input "#DCF3FF"
drag, startPoint x: 122, startPoint y: 105, endPoint x: 121, endPoint y: 97, distance: 8.7
click at [121, 97] on div at bounding box center [147, 123] width 72 height 52
type input "#d1ecfa"
type input "#D5EDFA"
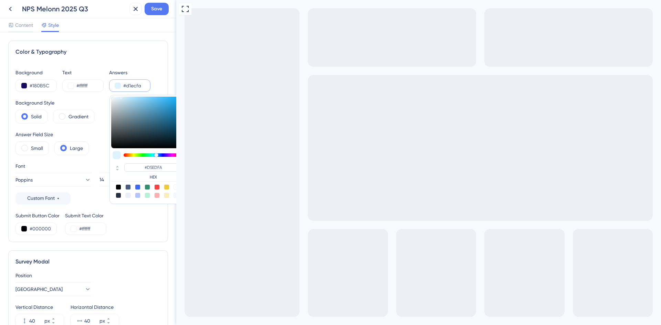
type input "#c8e9fa"
type input "#D1ECFA"
type input "#c6e9fc"
type input "#C6E9FC"
drag, startPoint x: 126, startPoint y: 98, endPoint x: 131, endPoint y: 107, distance: 11.1
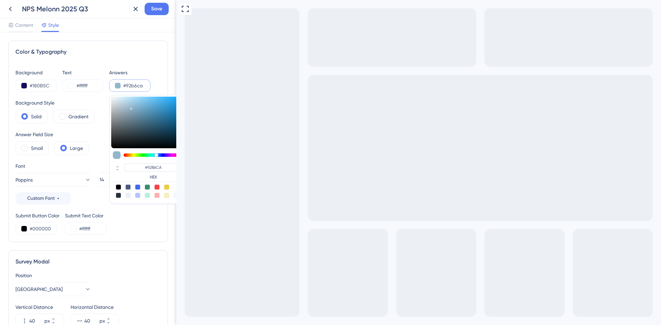
click at [131, 107] on div at bounding box center [131, 108] width 1 height 2
click at [158, 155] on div at bounding box center [156, 155] width 4 height 4
click at [138, 196] on div at bounding box center [138, 196] width 6 height 6
click at [137, 195] on div at bounding box center [138, 196] width 6 height 6
click at [159, 64] on div "Color & Typography Background #180B5C Text #ffffff Answers #b4c5fe #B4C5FE HEX …" at bounding box center [88, 142] width 160 height 202
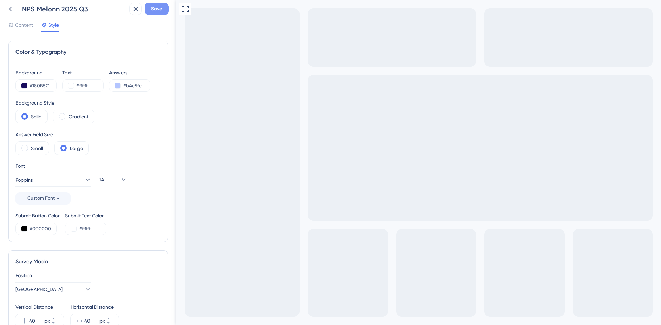
click at [154, 13] on button "Save" at bounding box center [157, 9] width 24 height 12
click at [22, 23] on span "Content" at bounding box center [24, 25] width 18 height 8
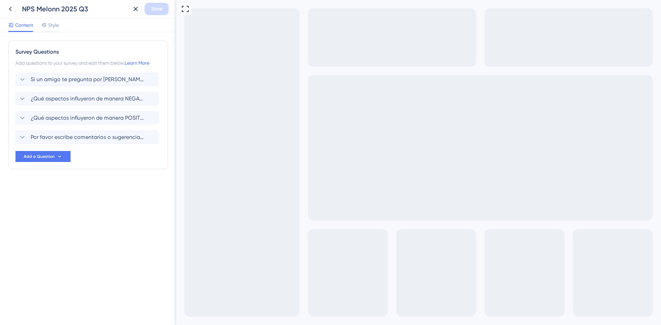
click at [111, 11] on div "NPS Melonn 2025 Q3" at bounding box center [74, 9] width 105 height 10
click at [10, 11] on icon at bounding box center [10, 9] width 8 height 8
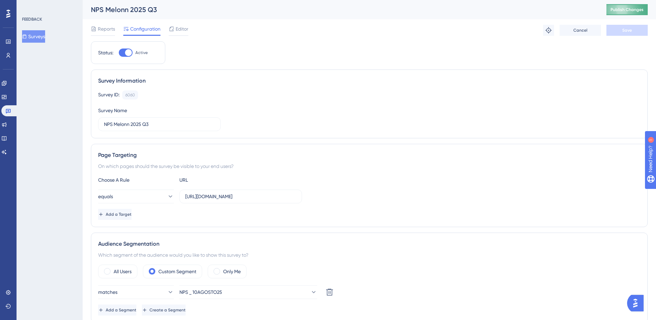
click at [619, 9] on span "Publish Changes" at bounding box center [626, 10] width 33 height 6
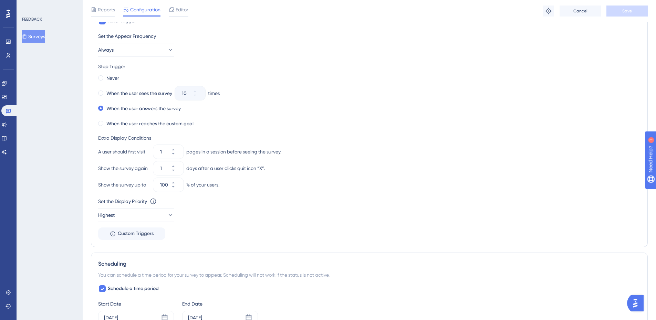
scroll to position [174, 0]
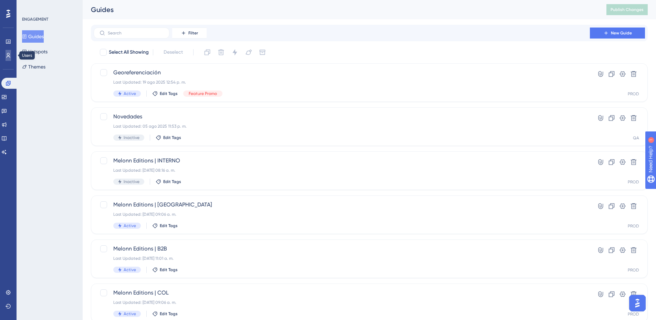
click at [9, 54] on icon at bounding box center [9, 55] width 4 height 5
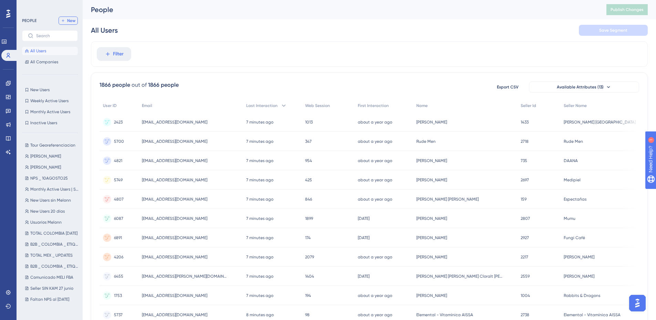
click at [73, 22] on span "New" at bounding box center [71, 21] width 8 height 6
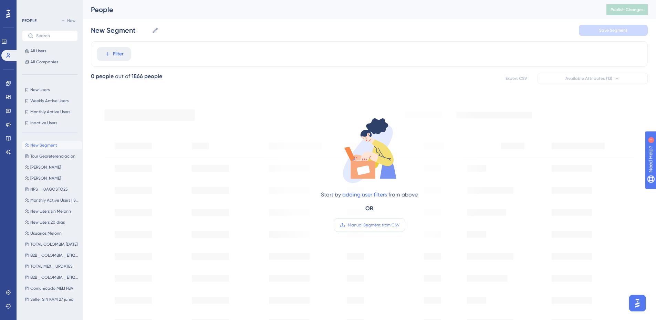
click at [366, 226] on span "Manual Segment from CSV" at bounding box center [374, 225] width 52 height 6
click at [399, 225] on input "Manual Segment from CSV" at bounding box center [399, 225] width 0 height 0
click at [372, 228] on label "Manual Segment from CSV" at bounding box center [369, 225] width 72 height 14
click at [399, 225] on input "Manual Segment from CSV" at bounding box center [399, 225] width 0 height 0
click at [376, 219] on label "Manual Segment from CSV" at bounding box center [369, 225] width 72 height 14
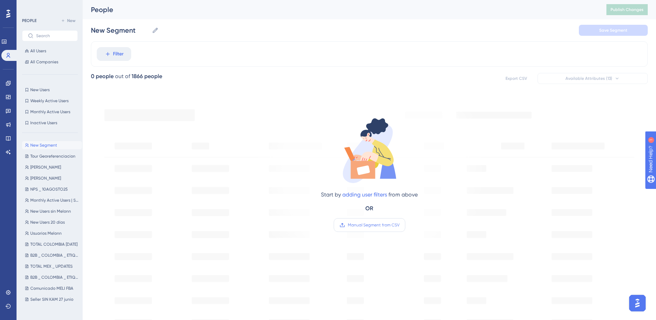
click at [399, 225] on input "Manual Segment from CSV" at bounding box center [399, 225] width 0 height 0
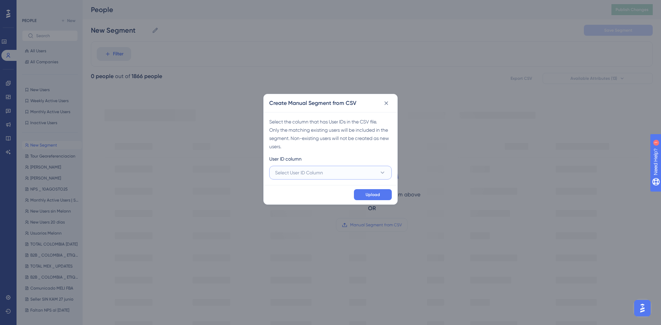
click at [310, 169] on span "Select User ID Column" at bounding box center [299, 173] width 48 height 8
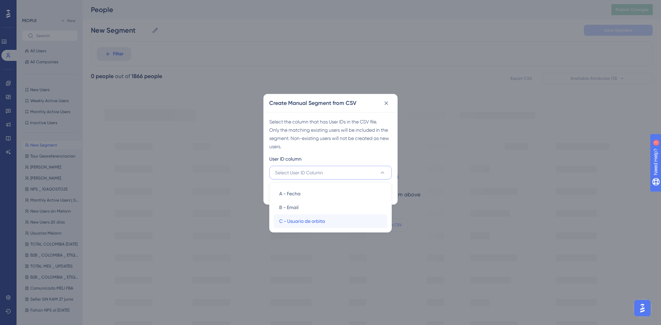
click at [312, 221] on span "C - Usuario de orbita" at bounding box center [302, 221] width 46 height 8
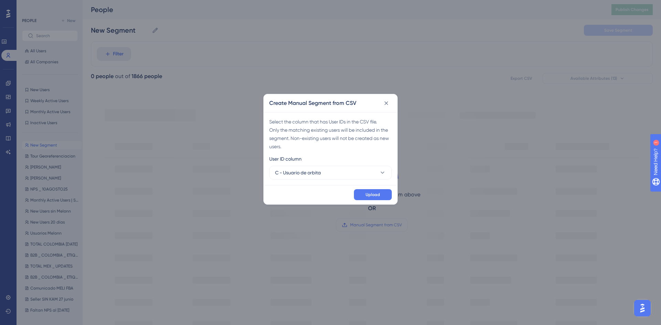
click at [325, 152] on div "Select the column that has User IDs in the CSV file. Only the matching existing…" at bounding box center [331, 148] width 134 height 73
click at [364, 193] on button "Upload" at bounding box center [373, 194] width 38 height 11
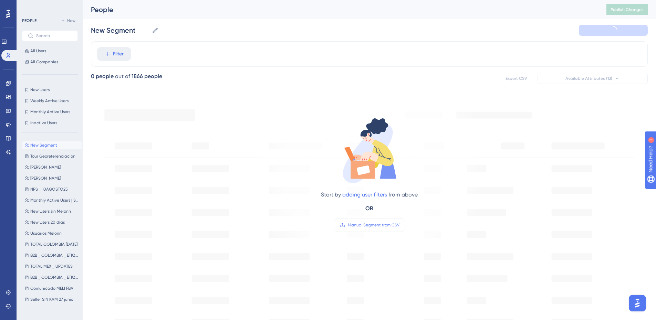
type input "New Segment-2"
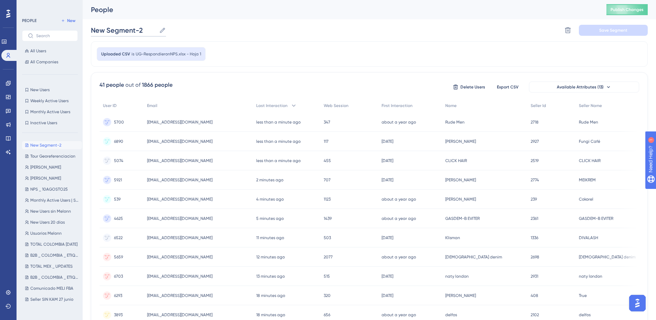
click at [148, 33] on input "New Segment-2" at bounding box center [123, 30] width 65 height 10
drag, startPoint x: 148, startPoint y: 31, endPoint x: 70, endPoint y: 32, distance: 78.1
click at [83, 32] on div "Performance Users Engagement Widgets Feedback Product Updates Knowledge Base AI…" at bounding box center [369, 270] width 573 height 540
type input "y"
type input "Ya respondieron NPS 190925"
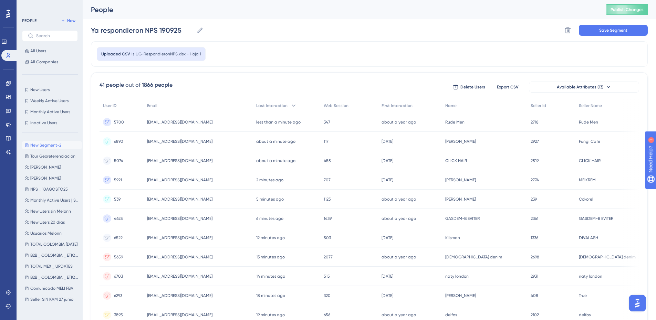
click at [281, 32] on div "Ya respondieron NPS 190925 Ya respondieron NPS 190925 Delete Segment Save Segme…" at bounding box center [369, 30] width 557 height 22
click at [614, 30] on span "Save Segment" at bounding box center [613, 31] width 28 height 6
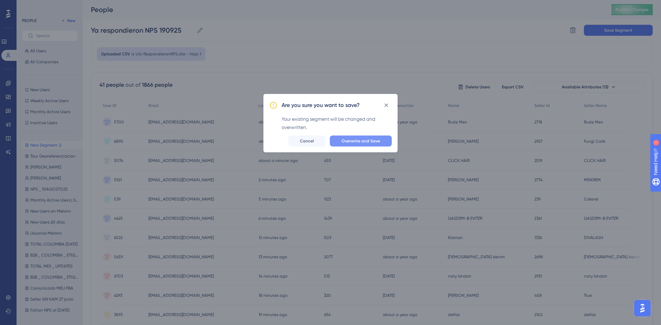
click at [370, 140] on span "Overwrite and Save" at bounding box center [360, 141] width 39 height 6
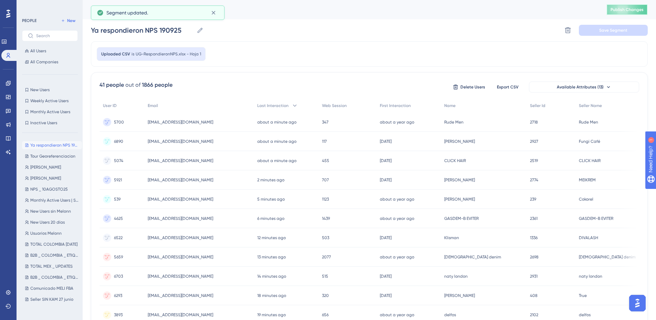
click at [633, 8] on span "Publish Changes" at bounding box center [626, 10] width 33 height 6
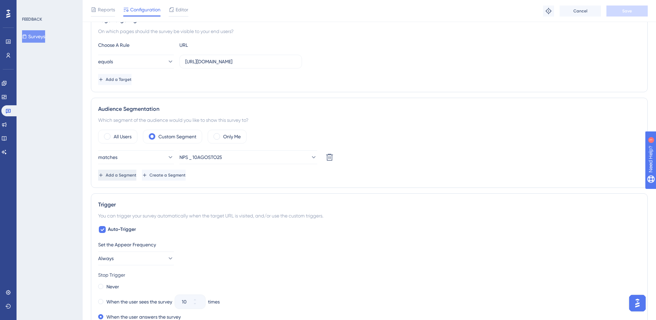
click at [119, 175] on span "Add a Segment" at bounding box center [121, 175] width 31 height 6
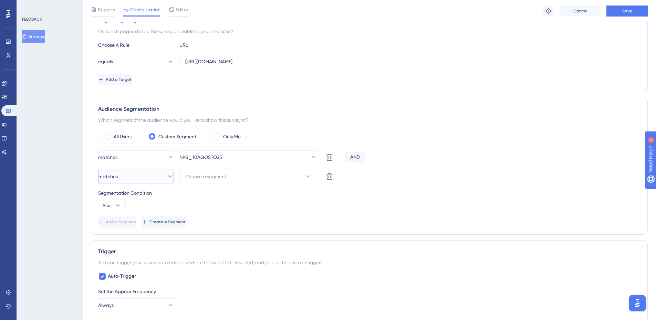
click at [118, 175] on span "matches" at bounding box center [107, 176] width 19 height 8
click at [119, 213] on span "doesn't match" at bounding box center [123, 211] width 31 height 8
click at [237, 173] on button "Choose a segment" at bounding box center [248, 177] width 138 height 14
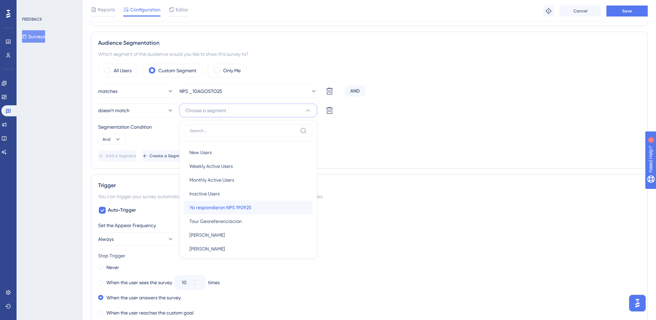
click at [224, 209] on span "Ya respondieron NPS 190925" at bounding box center [220, 207] width 62 height 8
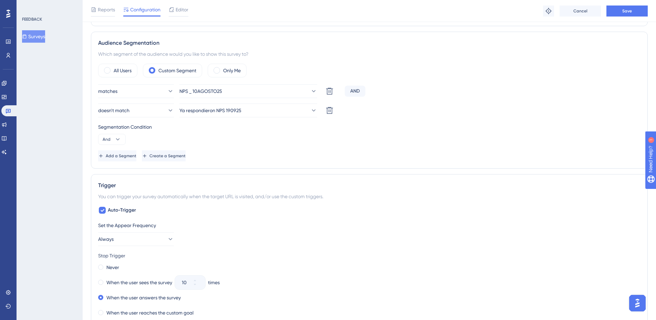
click at [355, 158] on div "Add a Segment Create a Segment" at bounding box center [369, 155] width 542 height 11
click at [621, 9] on button "Save" at bounding box center [626, 11] width 41 height 11
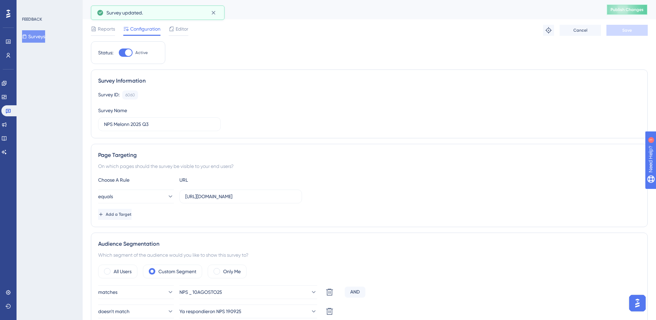
click at [635, 9] on span "Publish Changes" at bounding box center [626, 10] width 33 height 6
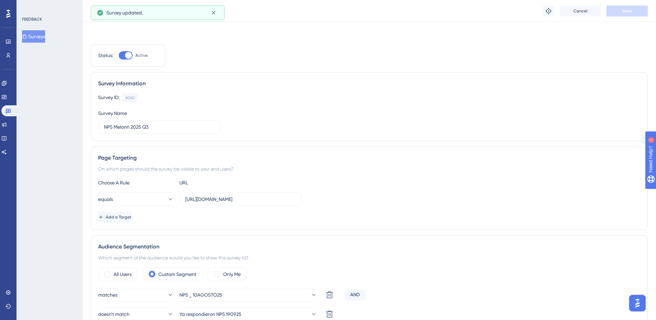
scroll to position [69, 0]
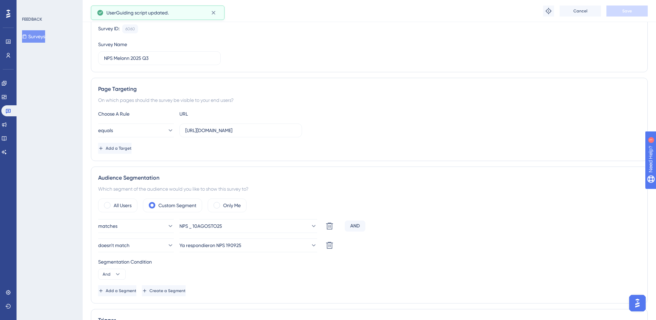
click at [356, 226] on div "AND" at bounding box center [355, 226] width 21 height 11
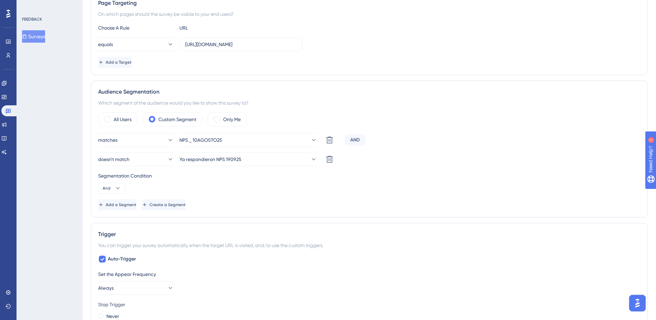
scroll to position [0, 0]
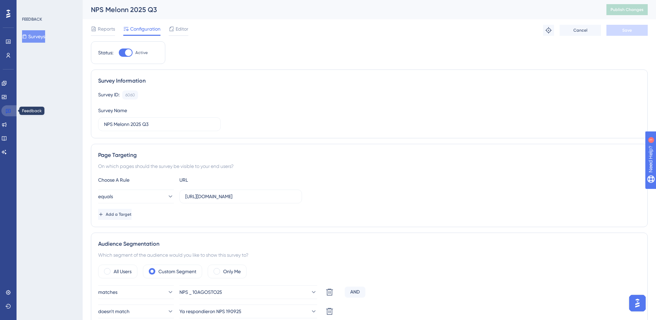
drag, startPoint x: 10, startPoint y: 107, endPoint x: 17, endPoint y: 94, distance: 15.5
click at [10, 107] on link at bounding box center [9, 110] width 17 height 11
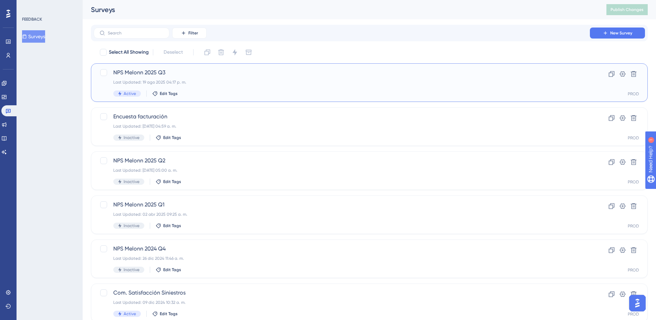
click at [202, 87] on div "NPS Melonn 2025 Q3 Last Updated: 19 ago 2025 04:17 p. m. Active Edit Tags" at bounding box center [341, 82] width 457 height 28
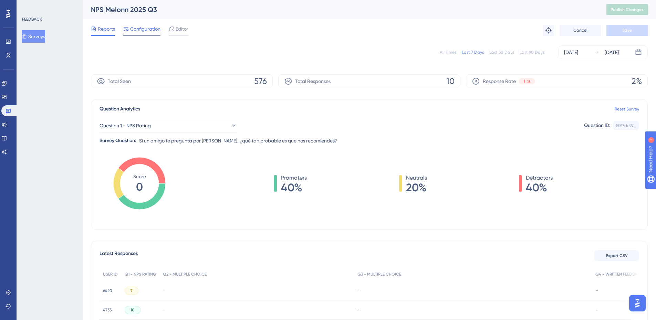
click at [147, 27] on span "Configuration" at bounding box center [145, 29] width 30 height 8
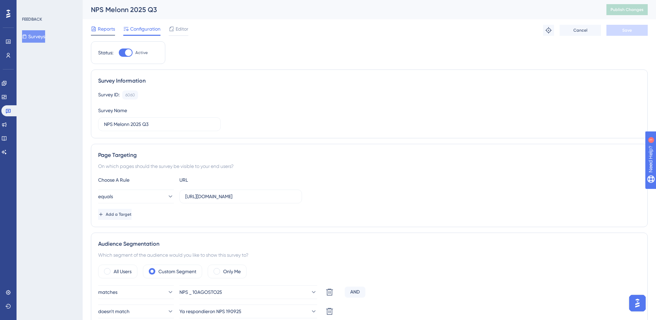
click at [106, 29] on span "Reports" at bounding box center [106, 29] width 17 height 8
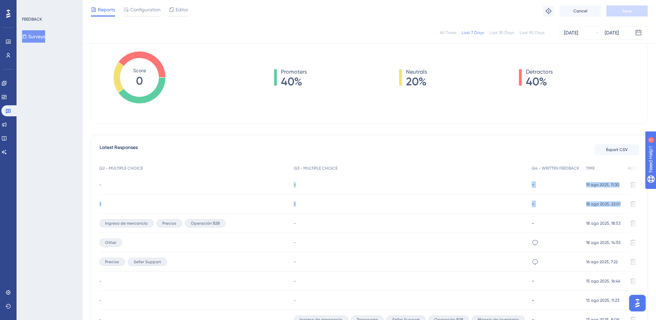
scroll to position [103, 5]
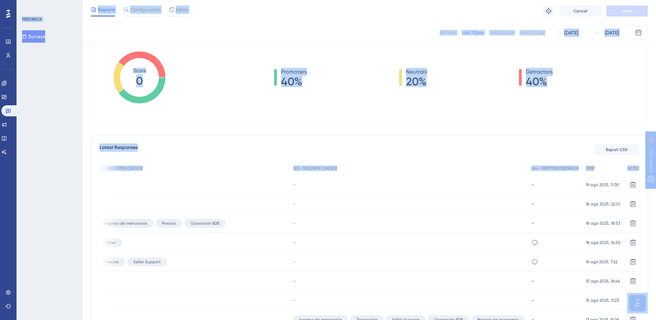
drag, startPoint x: 211, startPoint y: 184, endPoint x: 652, endPoint y: 204, distance: 441.0
click at [434, 122] on div "Question Analytics Reset Survey Question 1 - NPS Rating Question ID: 5017de97..…" at bounding box center [369, 58] width 557 height 131
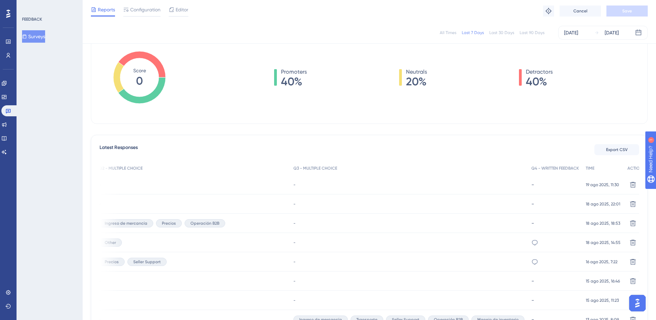
scroll to position [0, 5]
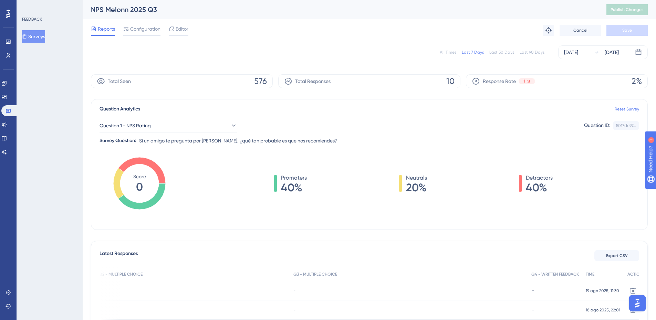
click at [454, 53] on div "All Times Last 7 Days Last 30 Days Last 90 Days" at bounding box center [492, 53] width 105 height 6
click at [448, 51] on div "All Times" at bounding box center [448, 53] width 17 height 6
